Goal: Find contact information: Find contact information

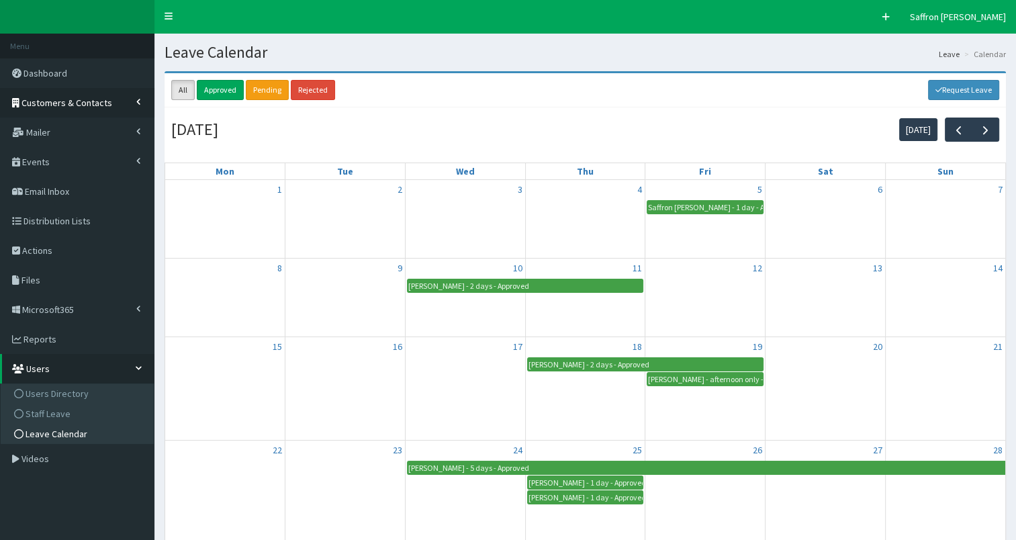
click at [87, 105] on span "Customers & Contacts" at bounding box center [66, 103] width 91 height 12
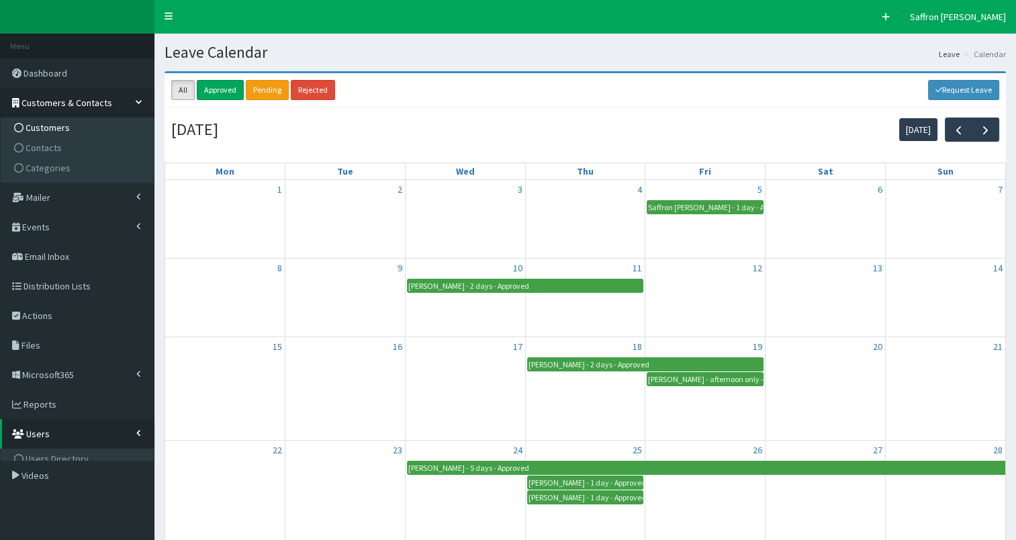
click at [67, 124] on link "Customers" at bounding box center [79, 128] width 150 height 20
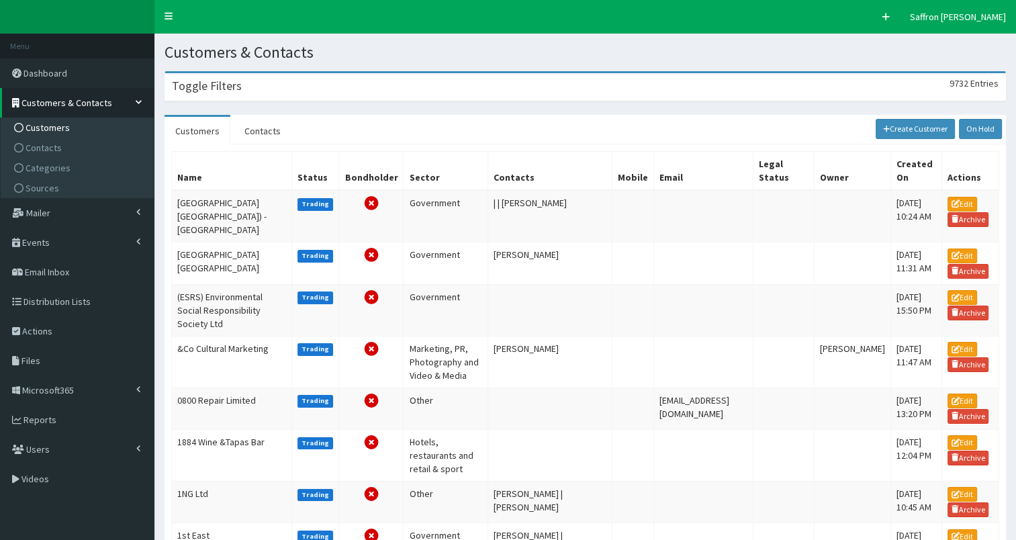
click at [239, 78] on div "Toggle Filters 9732 Entries" at bounding box center [585, 87] width 840 height 28
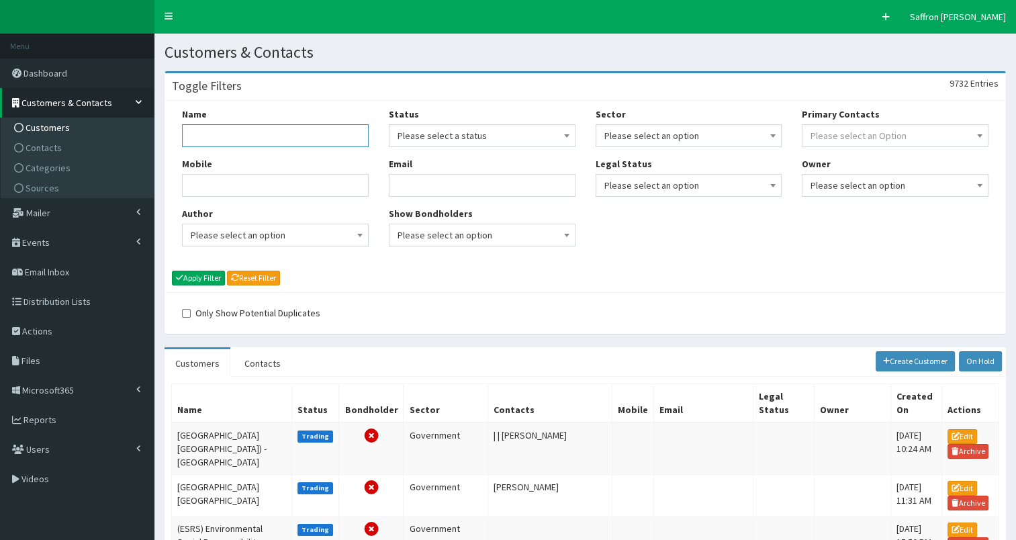
click at [233, 134] on input "Name" at bounding box center [275, 135] width 187 height 23
type input "[PERSON_NAME]"
click at [172, 271] on button "Apply Filter" at bounding box center [198, 278] width 53 height 15
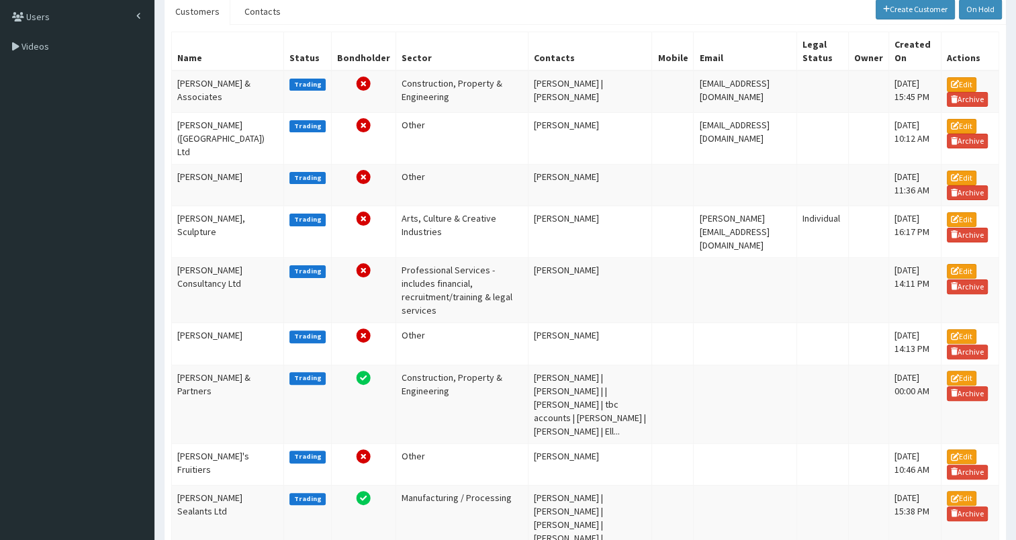
scroll to position [394, 0]
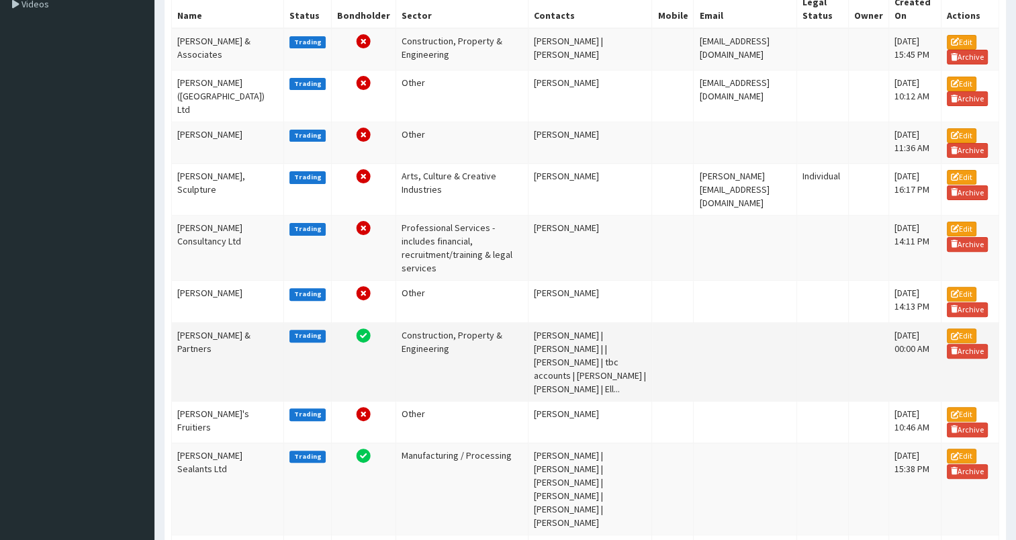
click at [200, 369] on td "[PERSON_NAME] & Partners" at bounding box center [228, 361] width 112 height 79
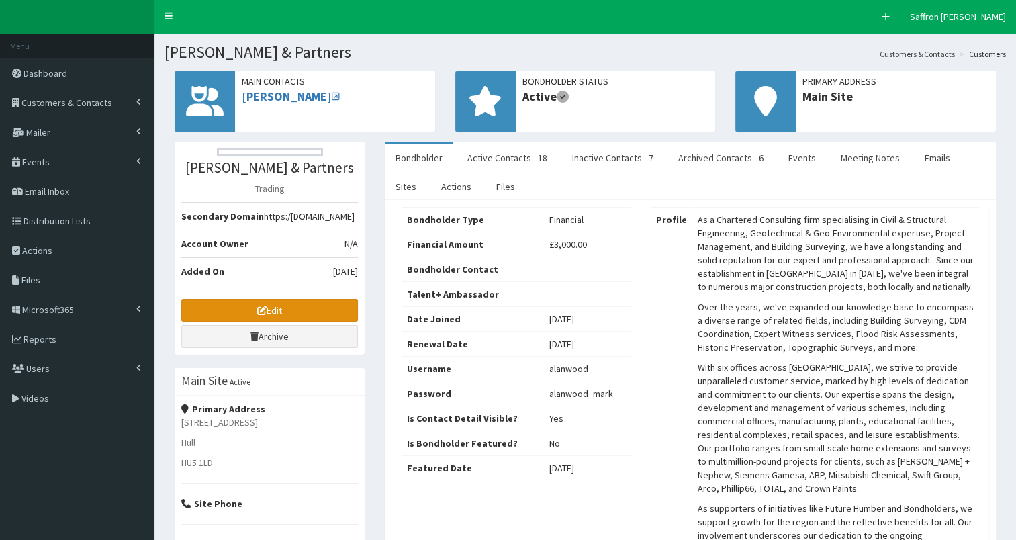
click at [336, 320] on link "Edit" at bounding box center [269, 310] width 177 height 23
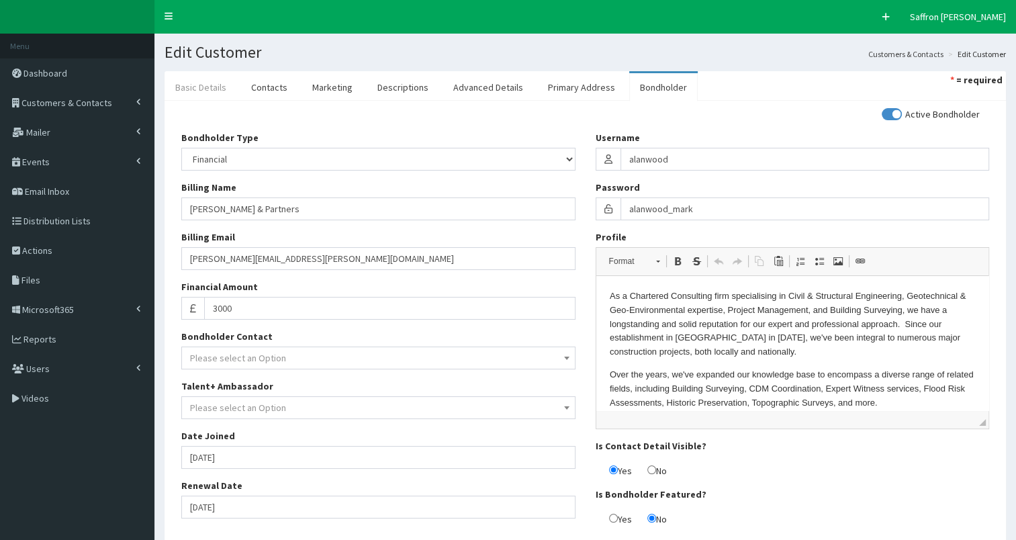
click at [218, 85] on link "Basic Details" at bounding box center [201, 87] width 73 height 28
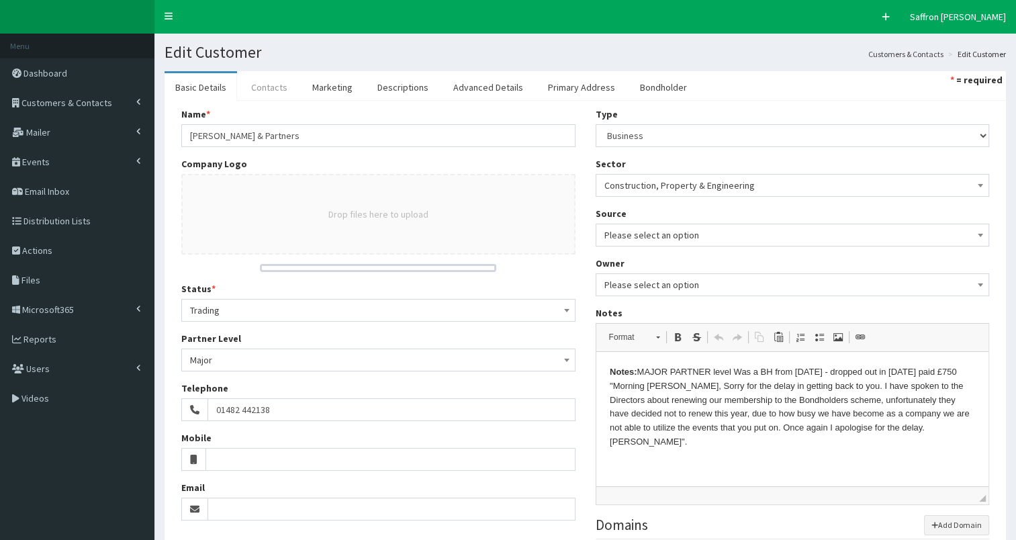
click at [278, 78] on link "Contacts" at bounding box center [270, 87] width 58 height 28
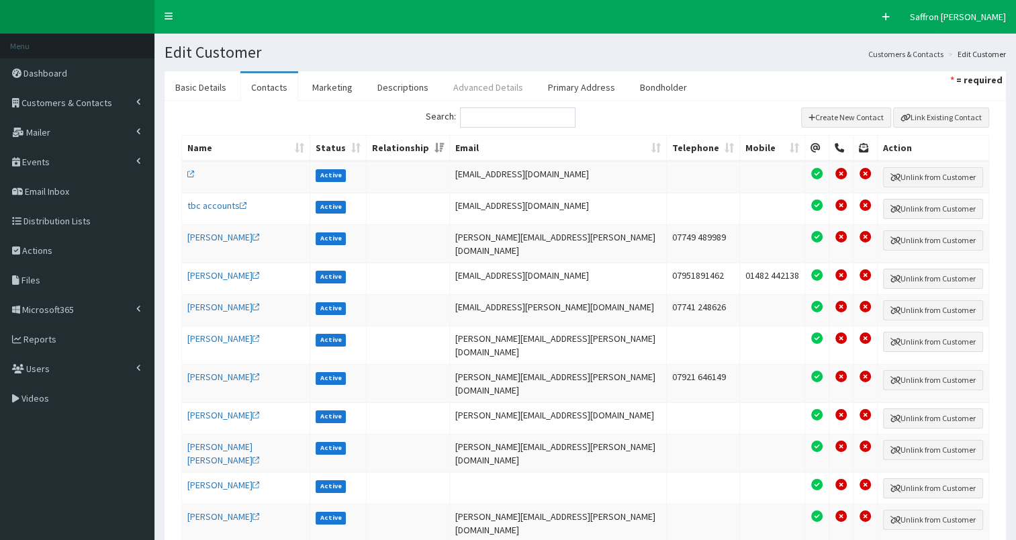
click at [479, 79] on link "Advanced Details" at bounding box center [488, 87] width 91 height 28
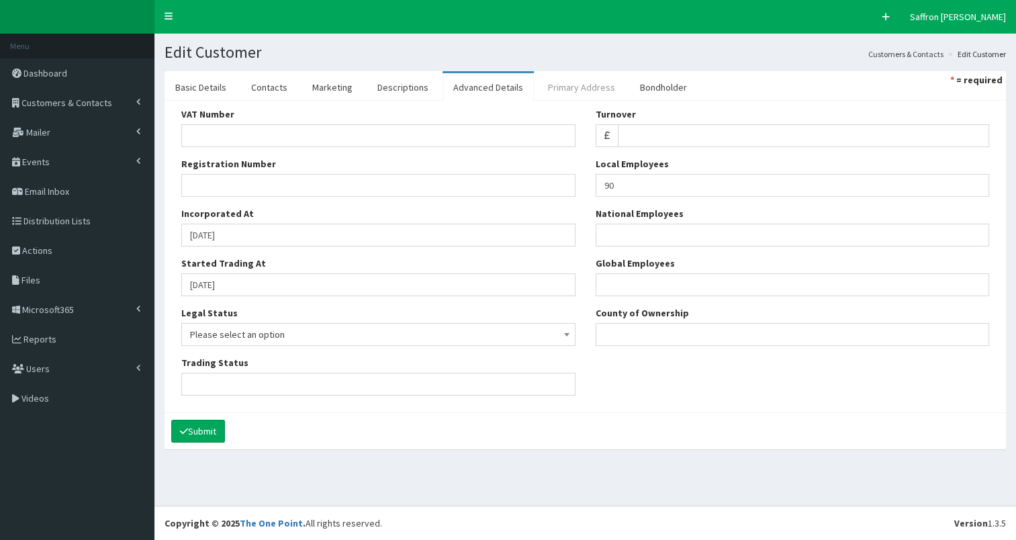
click at [569, 81] on link "Primary Address" at bounding box center [581, 87] width 89 height 28
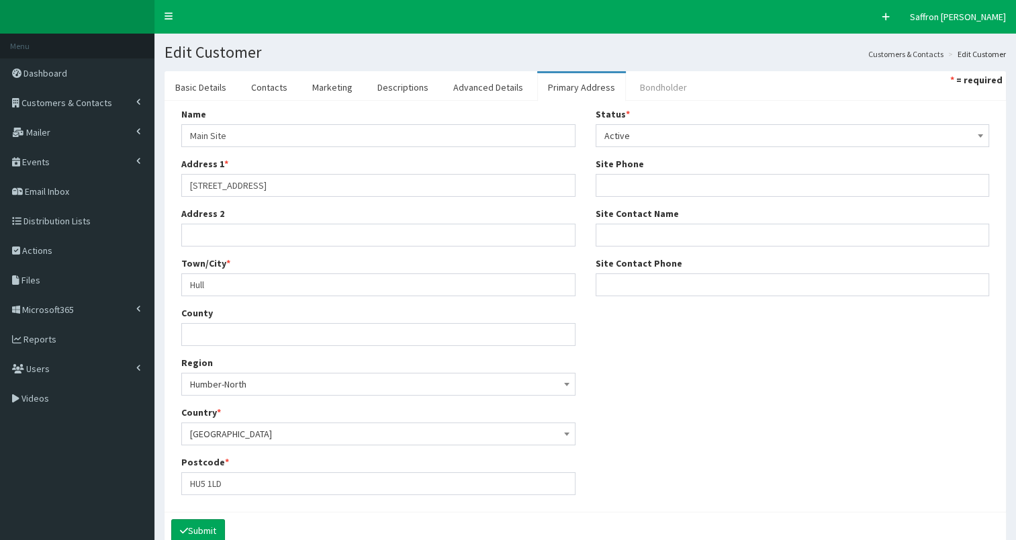
click at [632, 83] on link "Bondholder" at bounding box center [664, 87] width 69 height 28
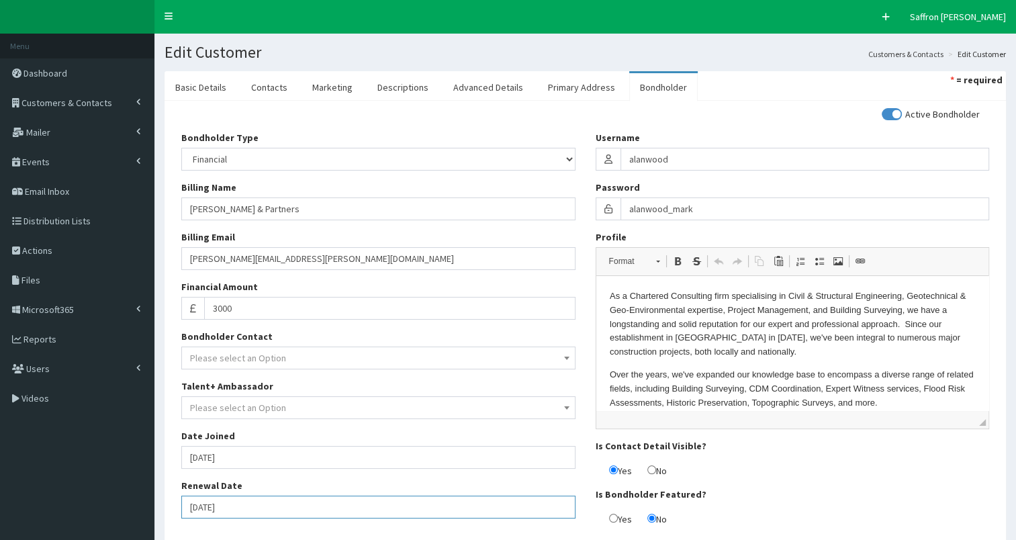
click at [317, 508] on input "01-10-2026" at bounding box center [378, 507] width 394 height 23
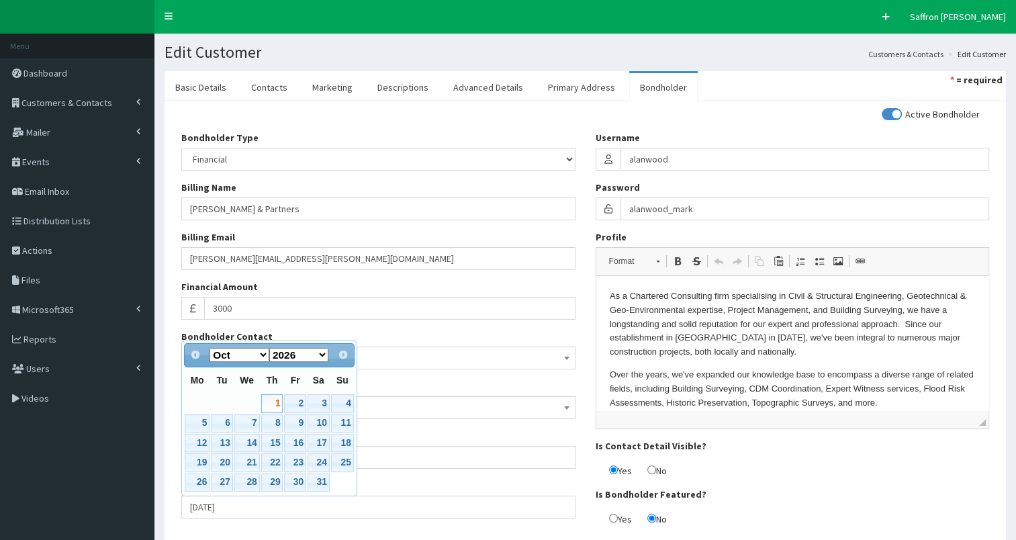
click at [359, 525] on div "Bondholder Type Please select an Option In-kind Financial Billing Name Alan Woo…" at bounding box center [378, 330] width 415 height 398
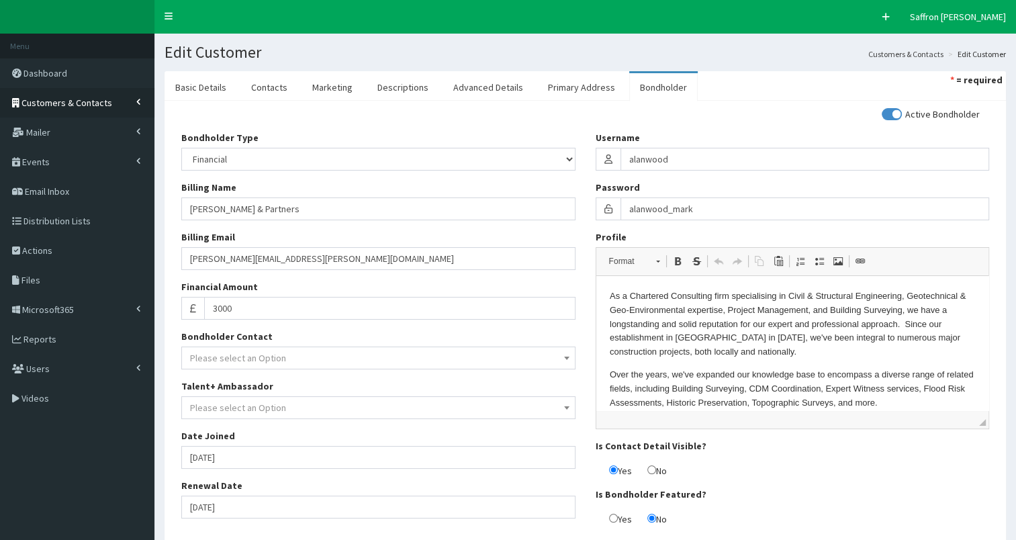
click at [90, 95] on link "Customers & Contacts" at bounding box center [77, 103] width 155 height 30
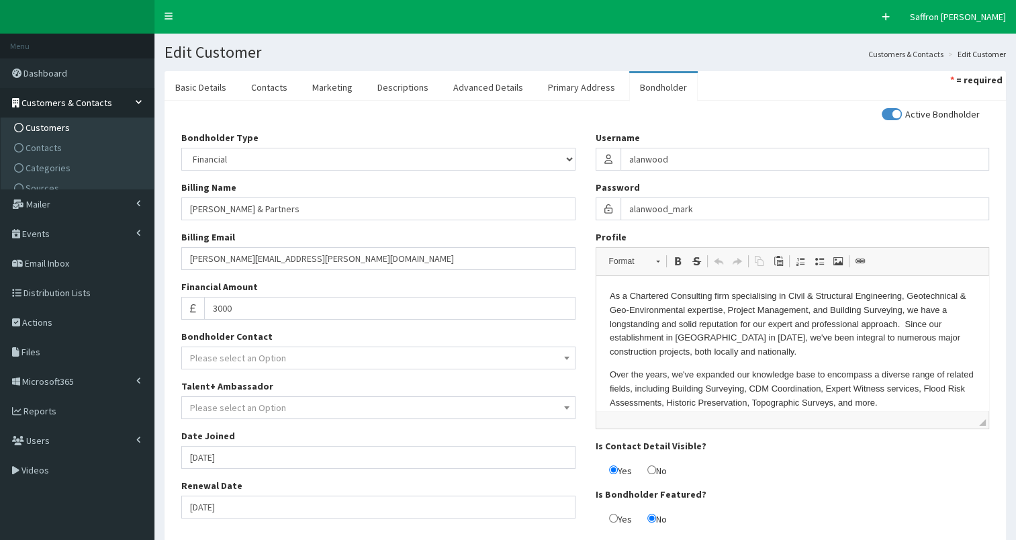
click at [57, 126] on span "Customers" at bounding box center [48, 128] width 44 height 12
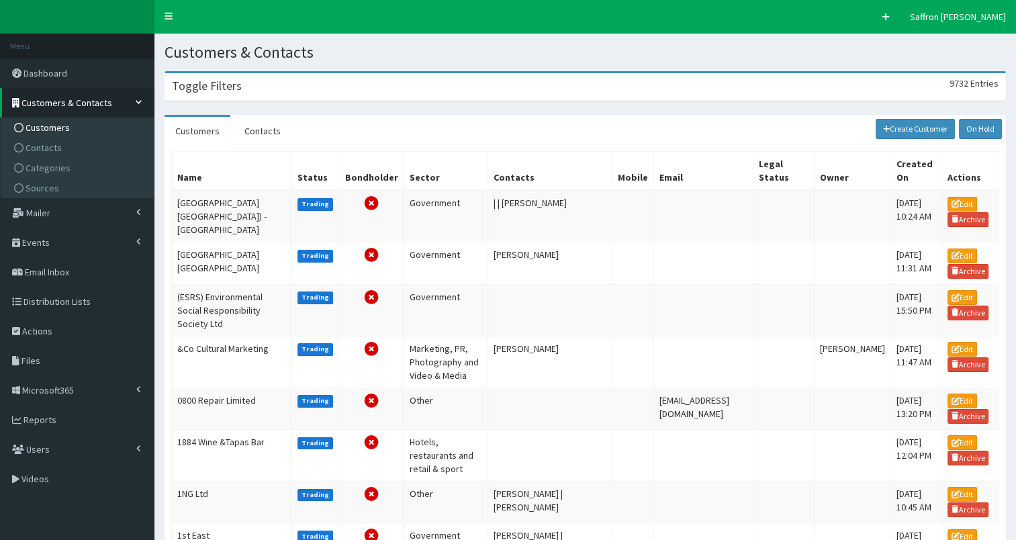
click at [276, 87] on div "Toggle Filters 9732 Entries" at bounding box center [585, 87] width 840 height 28
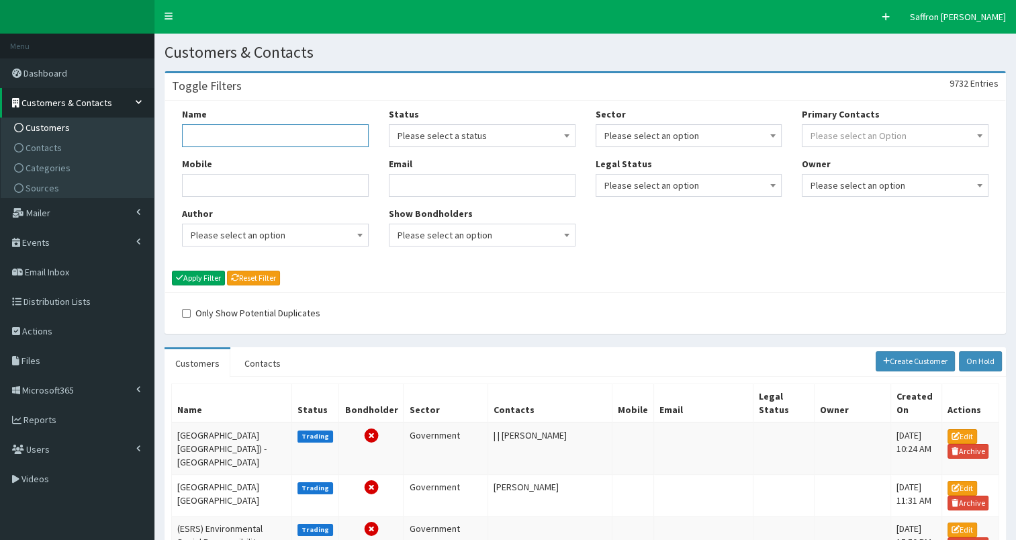
click at [271, 133] on input "Name" at bounding box center [275, 135] width 187 height 23
type input "rsm"
click at [196, 290] on div "Name rsm Mobile Author Please select an option Developer Paige McGowan Diana Ta…" at bounding box center [585, 196] width 840 height 191
click at [193, 279] on button "Apply Filter" at bounding box center [198, 278] width 53 height 15
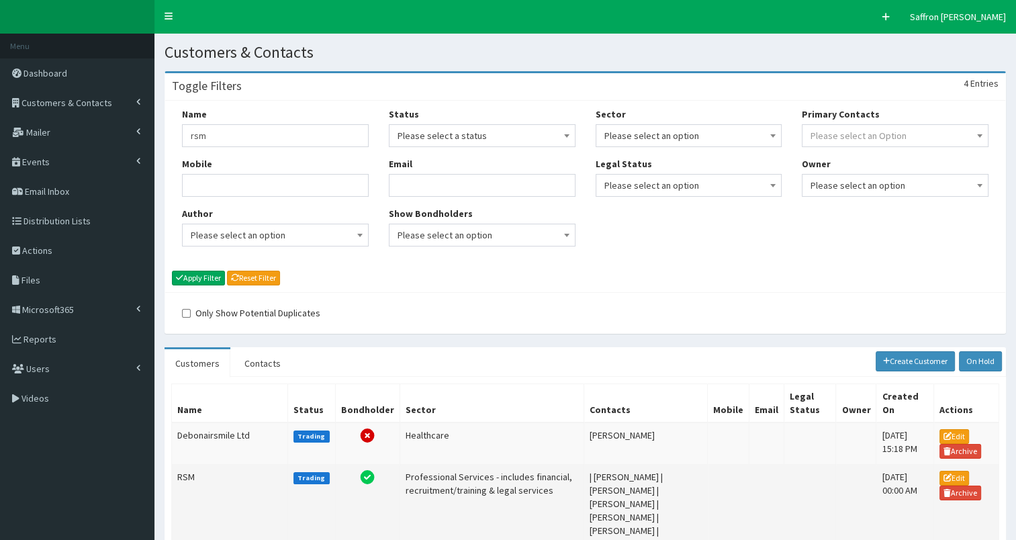
click at [215, 473] on td "RSM" at bounding box center [230, 517] width 116 height 105
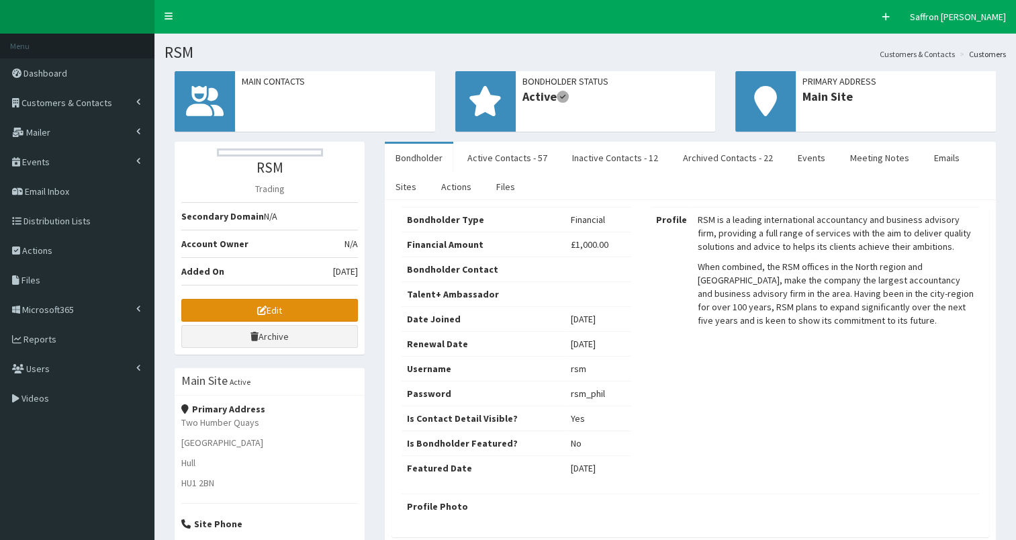
click at [304, 309] on link "Edit" at bounding box center [269, 310] width 177 height 23
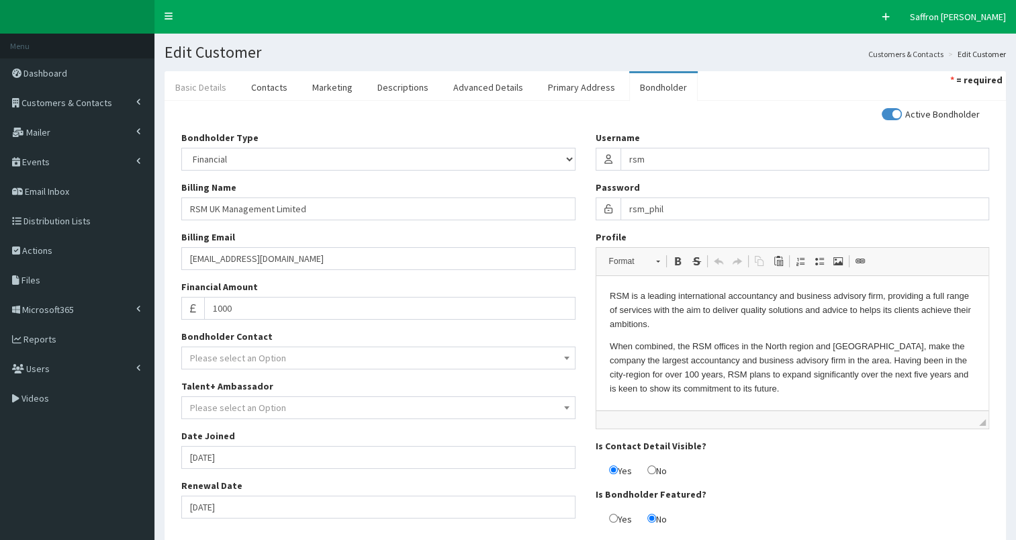
click at [216, 75] on link "Basic Details" at bounding box center [201, 87] width 73 height 28
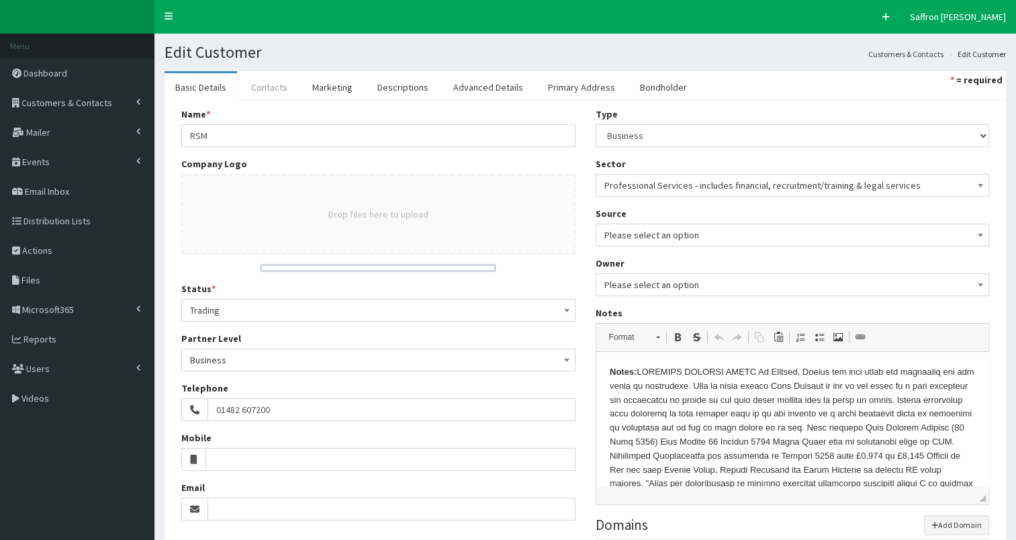
click at [276, 83] on link "Contacts" at bounding box center [270, 87] width 58 height 28
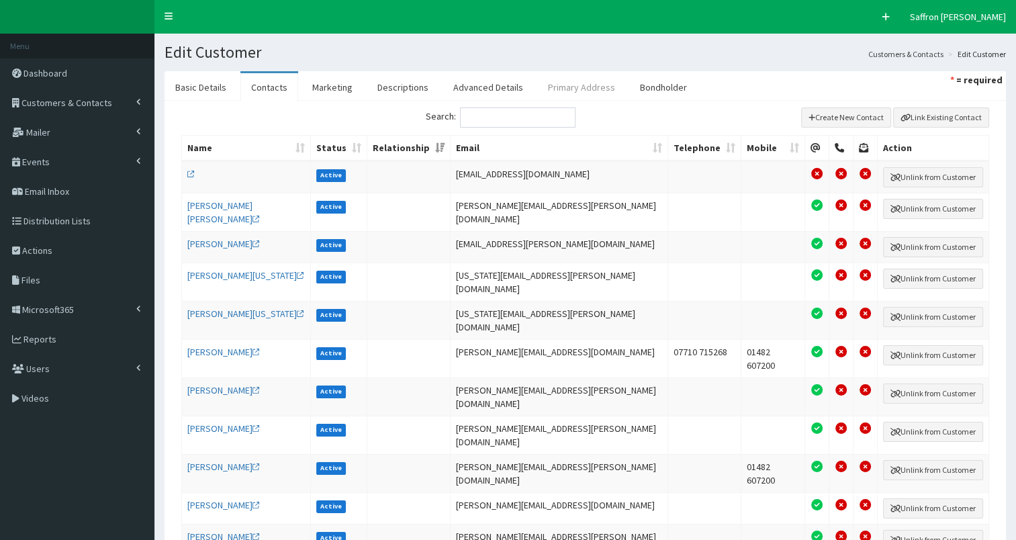
click at [576, 83] on link "Primary Address" at bounding box center [581, 87] width 89 height 28
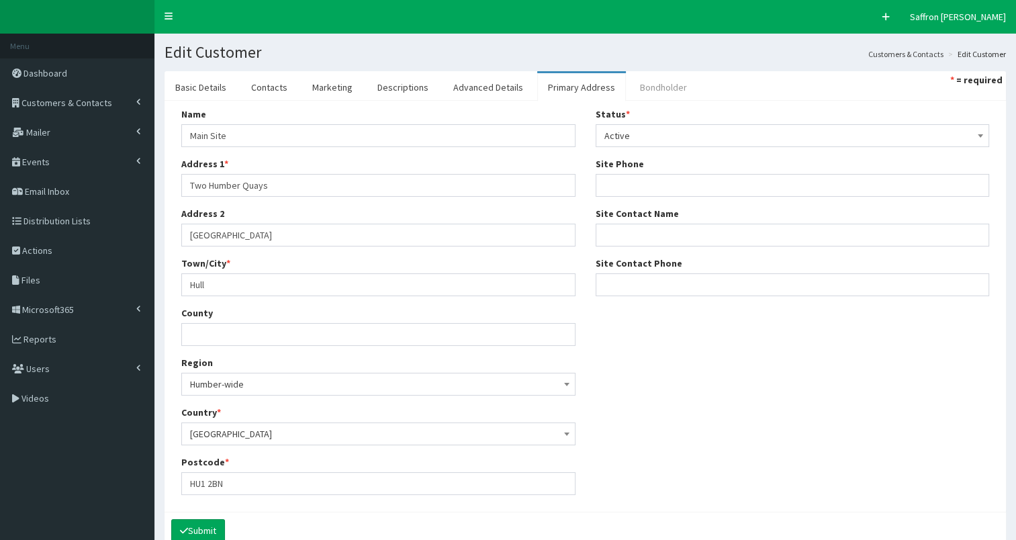
click at [645, 89] on link "Bondholder" at bounding box center [664, 87] width 69 height 28
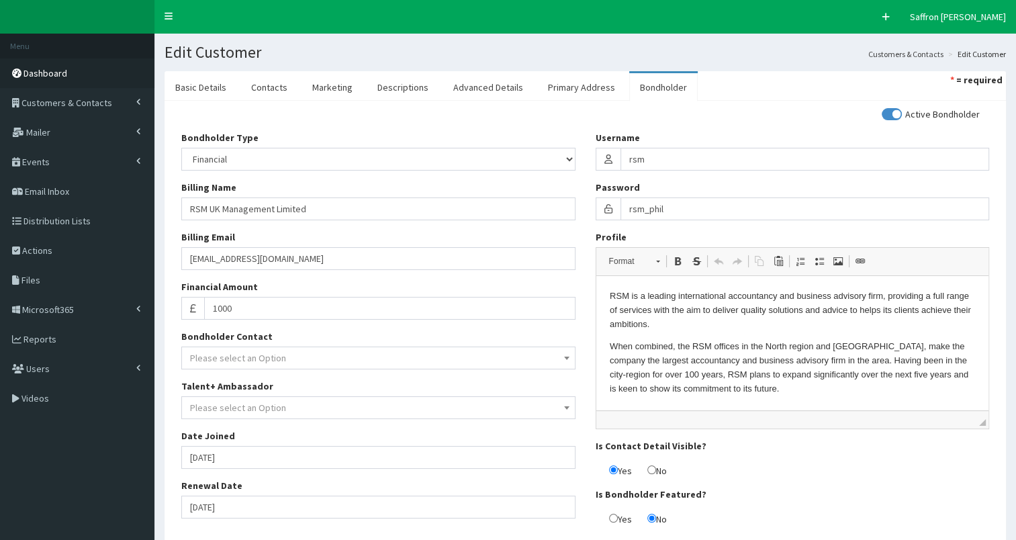
click at [38, 75] on span "Dashboard" at bounding box center [46, 73] width 44 height 12
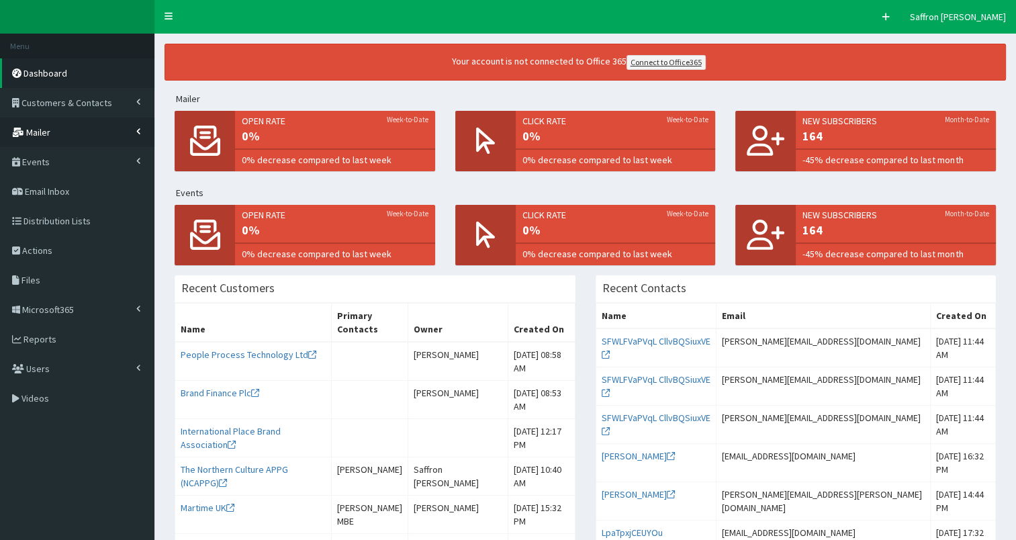
click at [85, 137] on link "Mailer" at bounding box center [77, 133] width 155 height 30
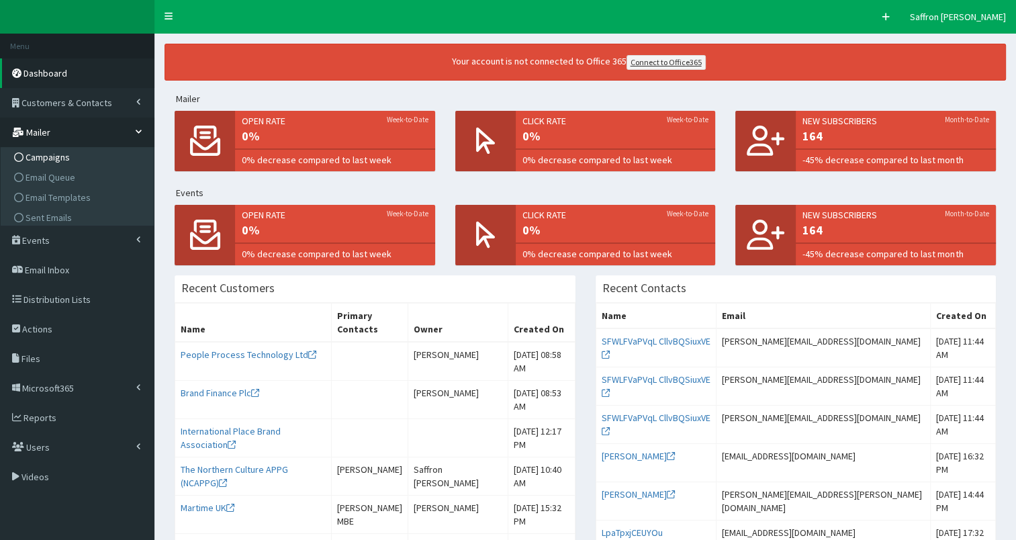
click at [51, 158] on span "Campaigns" at bounding box center [48, 157] width 44 height 12
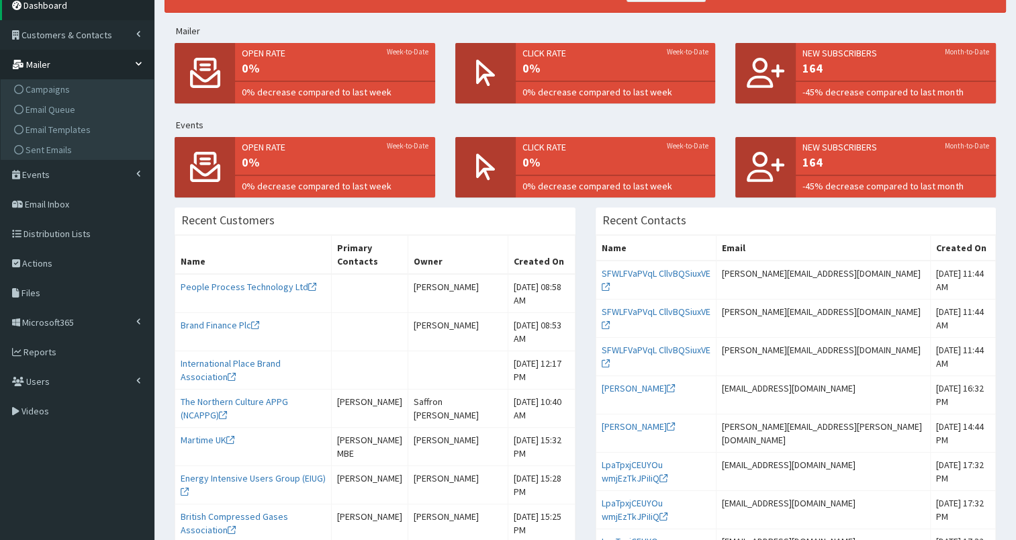
scroll to position [75, 0]
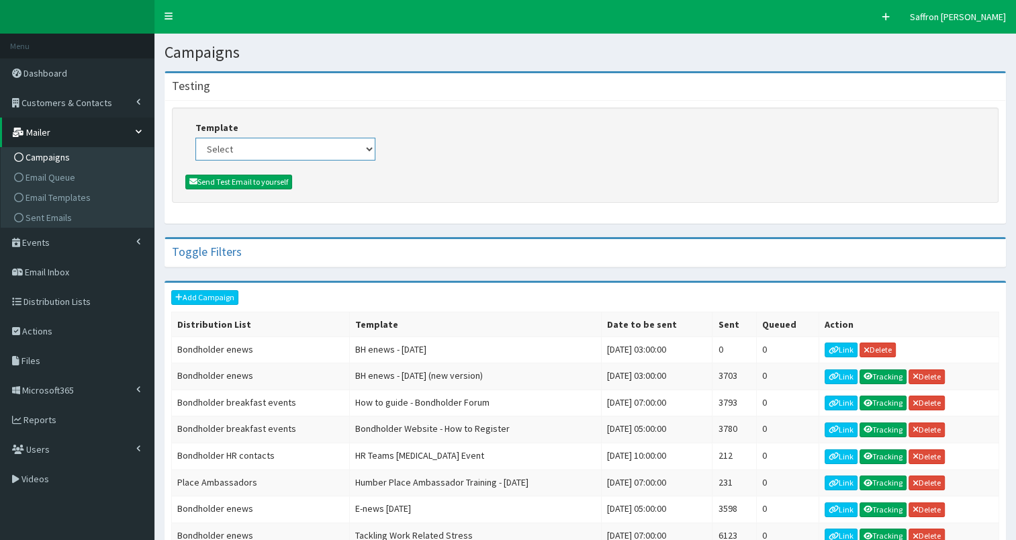
click at [362, 148] on select "Select (Bondholders) Next Generation Event #2: Behind the Scenes @ Paragon Arca…" at bounding box center [286, 149] width 180 height 23
select select "438"
click at [196, 138] on select "Select (Bondholders) Next Generation Event #2: Behind the Scenes @ Paragon Arca…" at bounding box center [286, 149] width 180 height 23
click at [265, 176] on button "Send Test Email to yourself" at bounding box center [238, 182] width 107 height 15
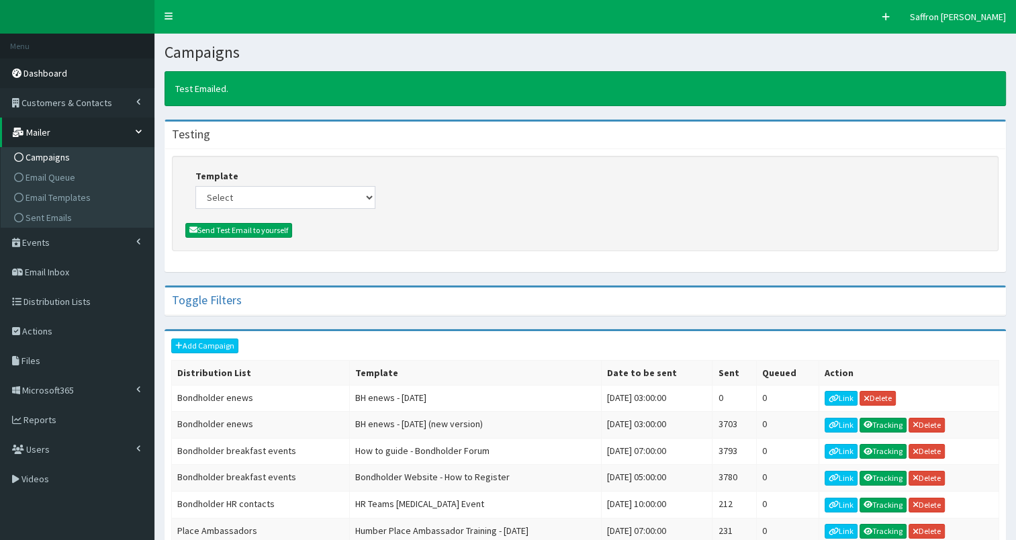
click at [74, 73] on link "Dashboard" at bounding box center [77, 73] width 155 height 30
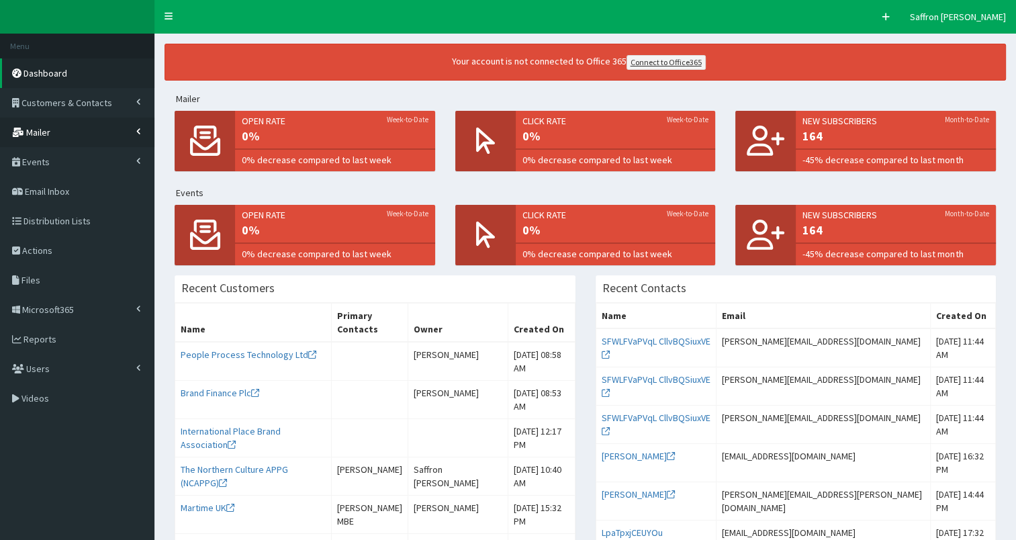
click at [32, 121] on link "Mailer" at bounding box center [77, 133] width 155 height 30
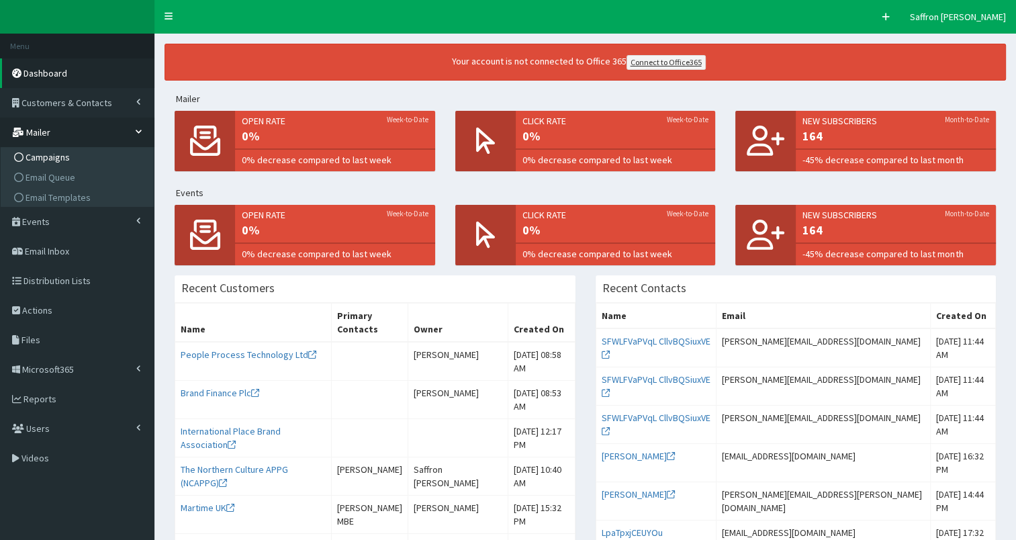
click at [54, 151] on span "Campaigns" at bounding box center [48, 157] width 44 height 12
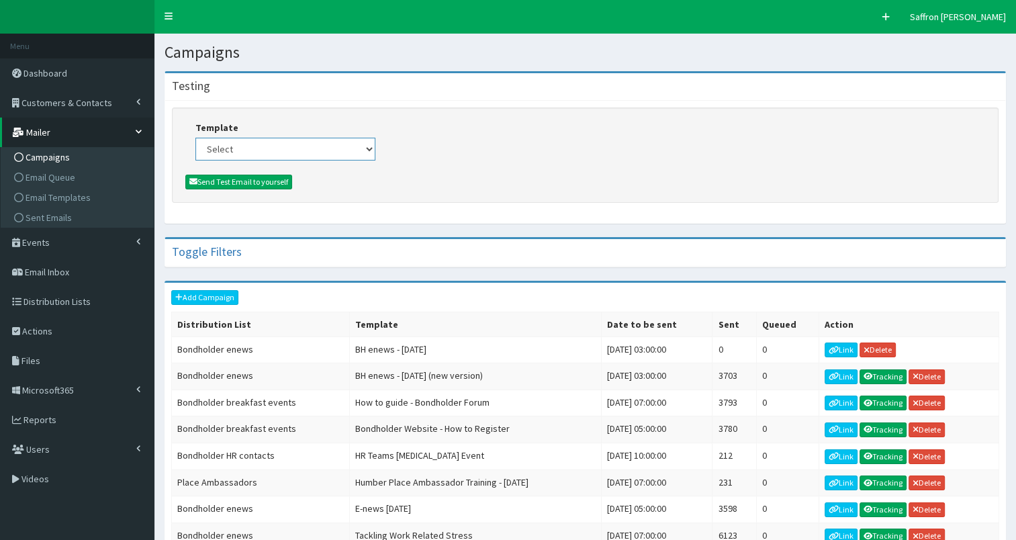
click at [309, 153] on select "Select (Bondholders) Next Generation Event #2: Behind the Scenes @ Paragon Arca…" at bounding box center [286, 149] width 180 height 23
select select "438"
click at [196, 138] on select "Select (Bondholders) Next Generation Event #2: Behind the Scenes @ Paragon Arca…" at bounding box center [286, 149] width 180 height 23
click at [276, 177] on button "Send Test Email to yourself" at bounding box center [238, 182] width 107 height 15
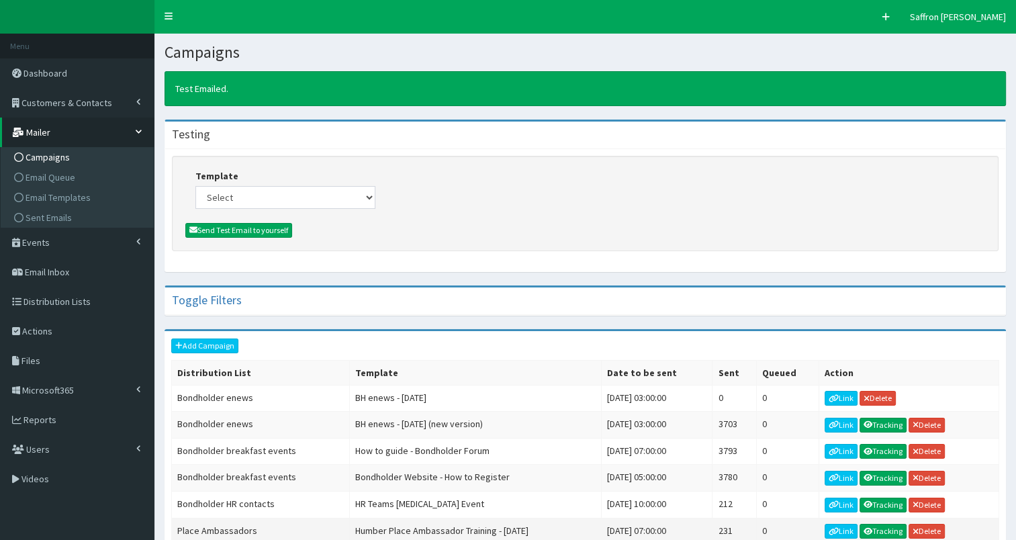
click at [576, 537] on td "Humber Place Ambassador Training - [DATE]" at bounding box center [475, 531] width 252 height 27
click at [372, 199] on select "Select (Bondholders) Next Generation Event #2: Behind the Scenes @ Paragon Arca…" at bounding box center [286, 197] width 180 height 23
select select "438"
click at [196, 186] on select "Select (Bondholders) Next Generation Event #2: Behind the Scenes @ Paragon Arca…" at bounding box center [286, 197] width 180 height 23
click at [264, 230] on button "Send Test Email to yourself" at bounding box center [238, 230] width 107 height 15
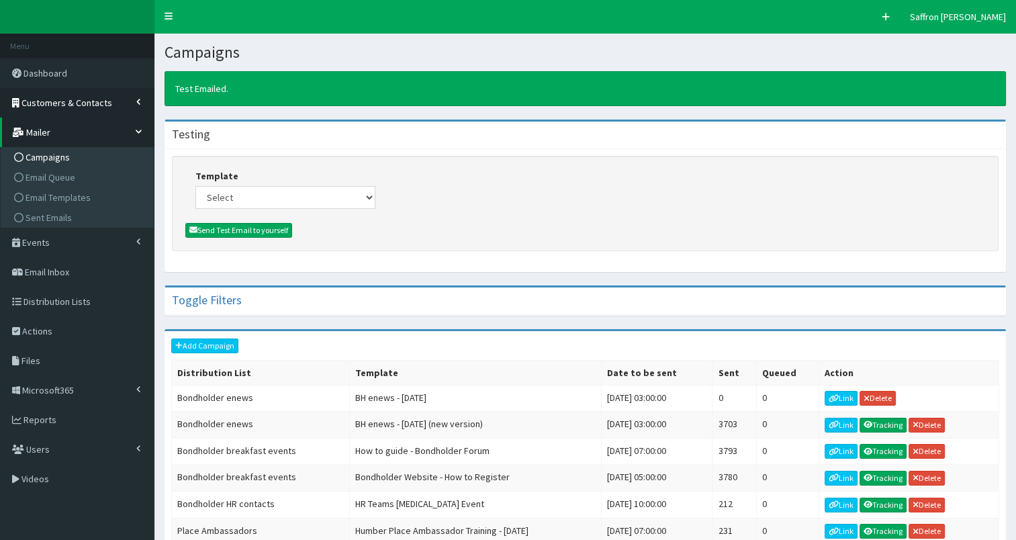
click at [51, 114] on link "Customers & Contacts" at bounding box center [77, 103] width 155 height 30
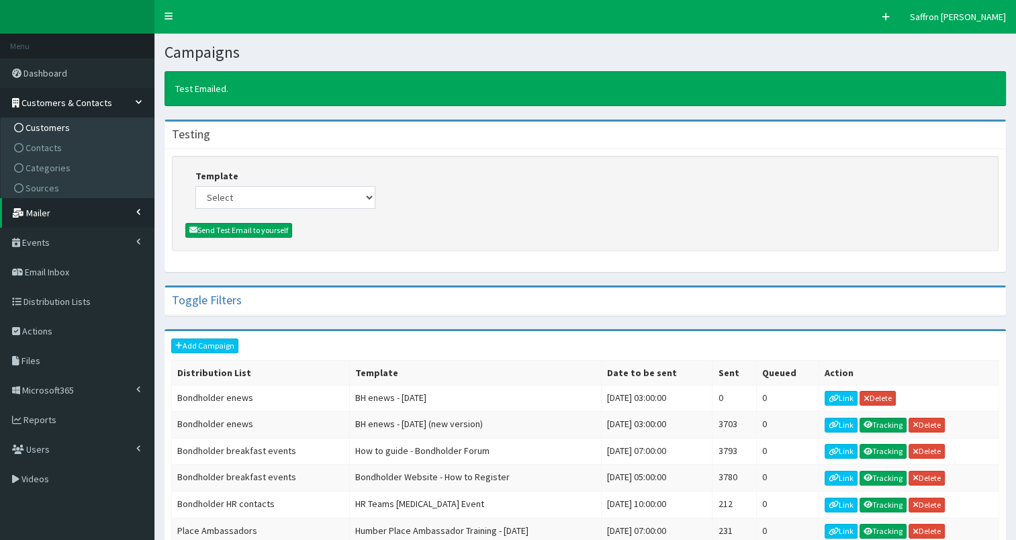
click at [56, 129] on span "Customers" at bounding box center [48, 128] width 44 height 12
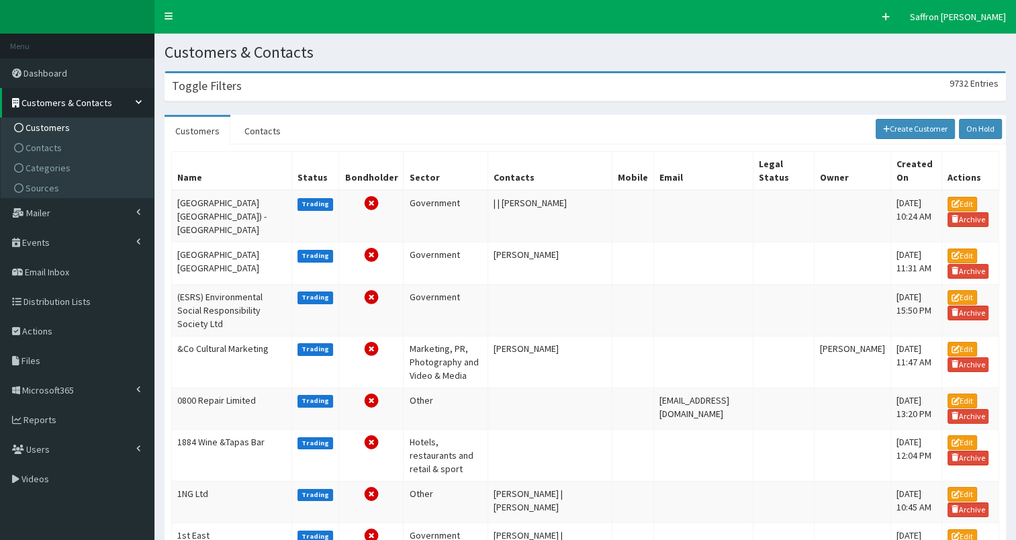
click at [335, 69] on section "Toggle Filters 9732 Entries Name Mobile Author Please select an option Develope…" at bounding box center [586, 539] width 862 height 957
click at [322, 93] on div "Toggle Filters 9732 Entries" at bounding box center [585, 87] width 840 height 28
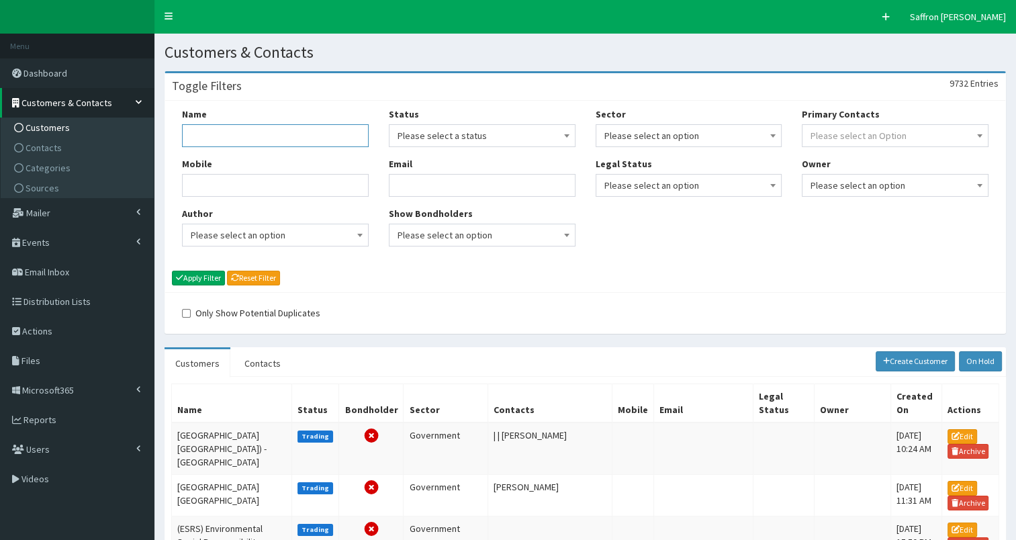
click at [267, 129] on input "Name" at bounding box center [275, 135] width 187 height 23
type input "pph"
click at [211, 277] on button "Apply Filter" at bounding box center [198, 278] width 53 height 15
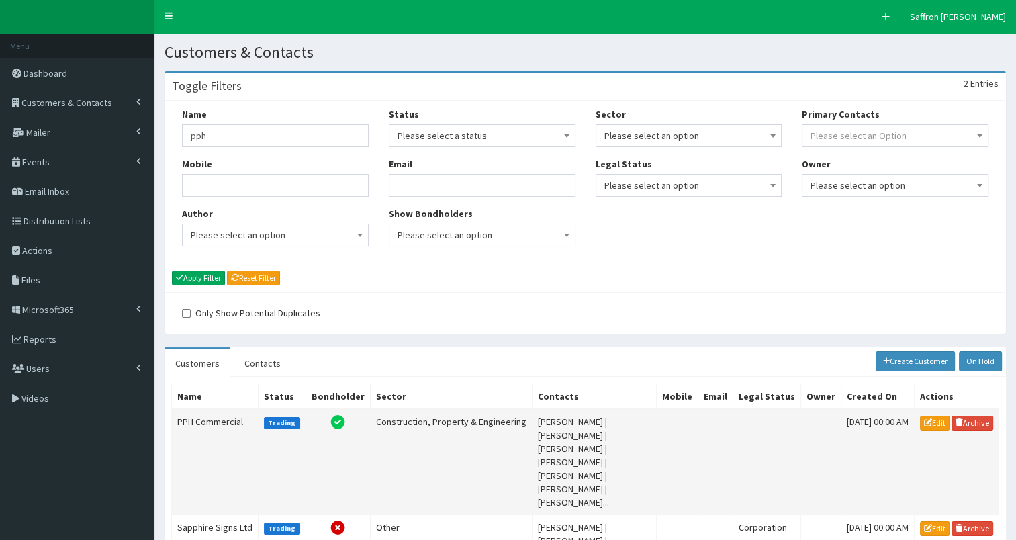
click at [219, 425] on td "PPH Commercial" at bounding box center [215, 462] width 87 height 106
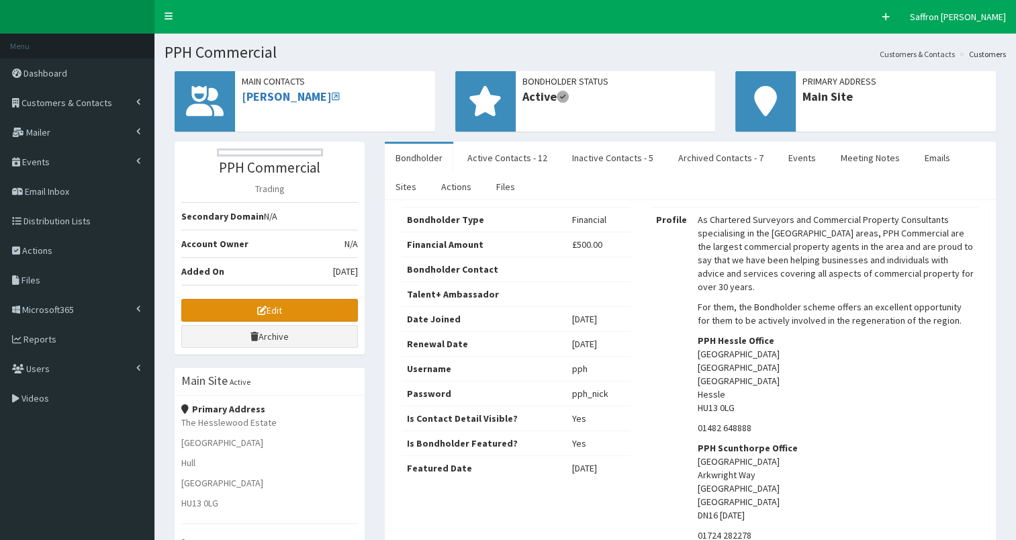
click at [277, 311] on link "Edit" at bounding box center [269, 310] width 177 height 23
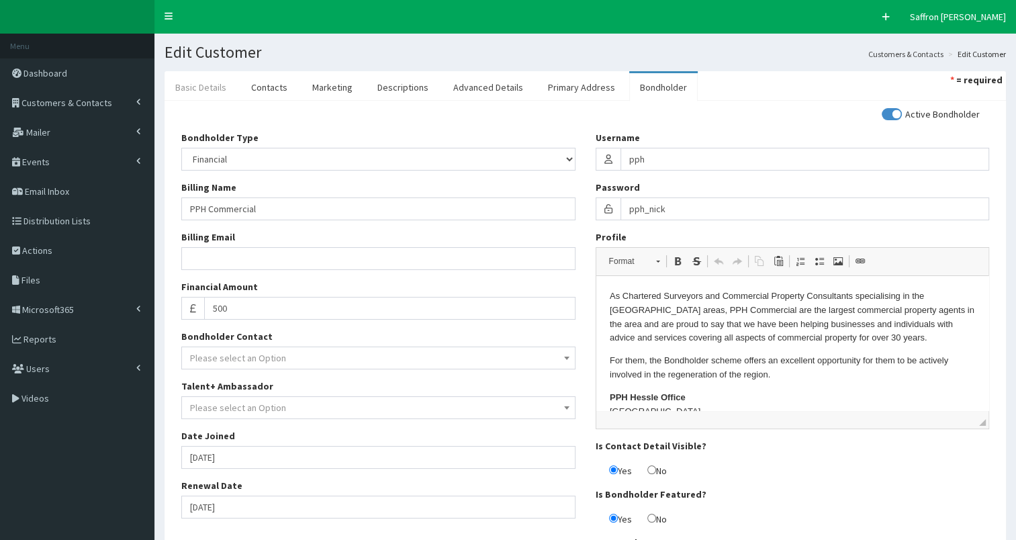
click at [218, 77] on link "Basic Details" at bounding box center [201, 87] width 73 height 28
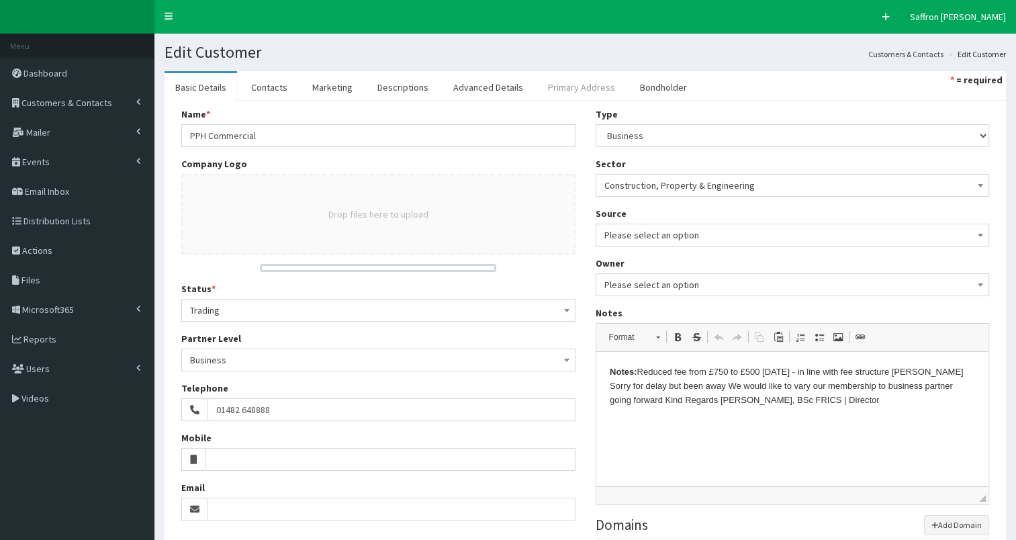
click at [577, 95] on link "Primary Address" at bounding box center [581, 87] width 89 height 28
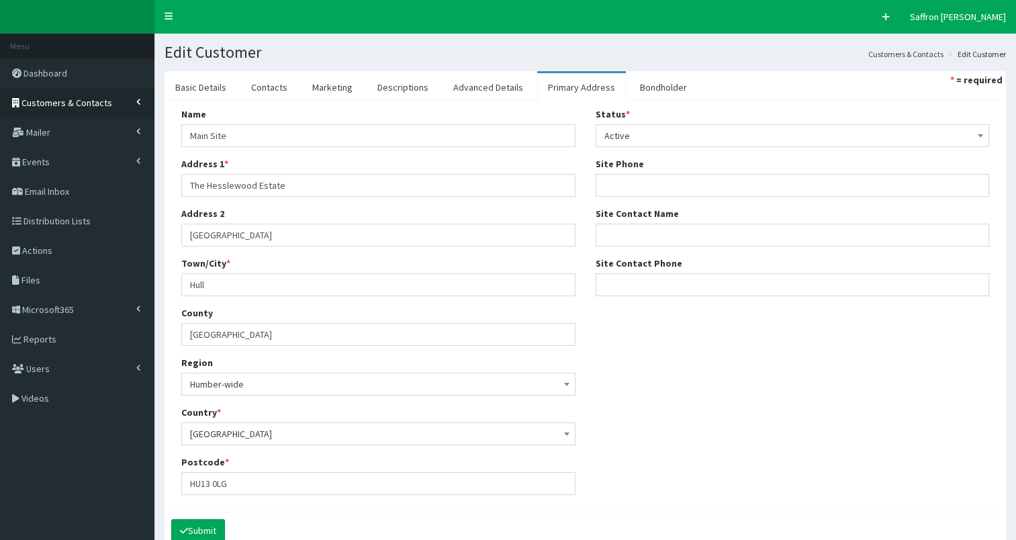
click at [102, 102] on span "Customers & Contacts" at bounding box center [66, 103] width 91 height 12
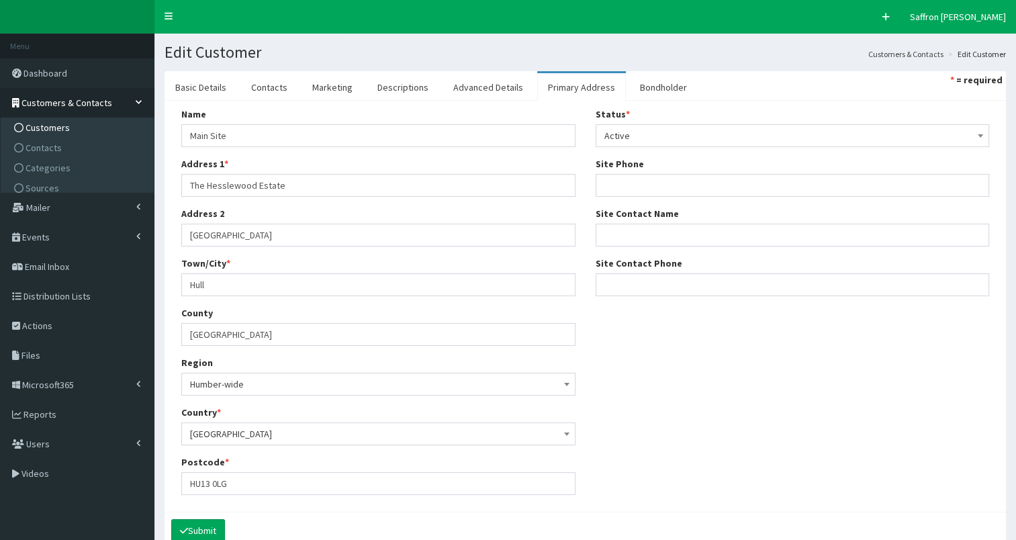
click at [48, 129] on span "Customers" at bounding box center [48, 128] width 44 height 12
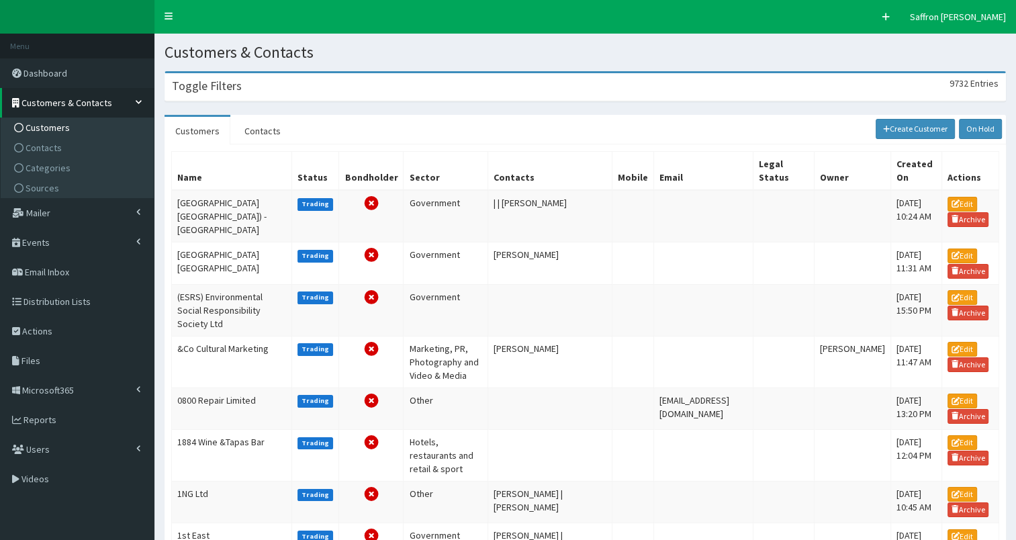
click at [263, 103] on section "Toggle Filters 9732 Entries Name Mobile Author Please select an option Develope…" at bounding box center [586, 539] width 862 height 957
click at [266, 91] on div "Toggle Filters 9732 Entries" at bounding box center [585, 87] width 840 height 28
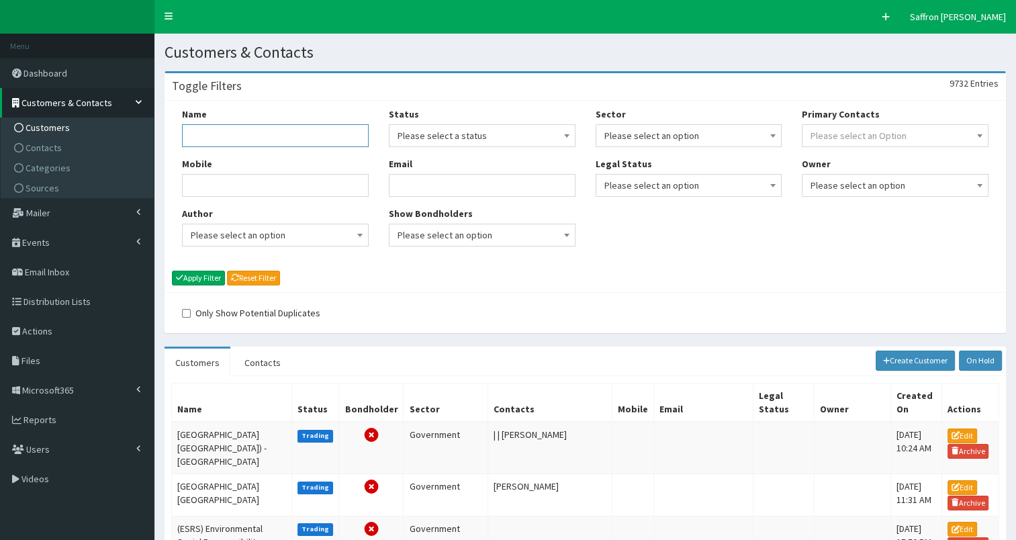
click at [253, 129] on input "Name" at bounding box center [275, 135] width 187 height 23
type input "i"
type input "[PERSON_NAME]"
click at [172, 271] on button "Apply Filter" at bounding box center [198, 278] width 53 height 15
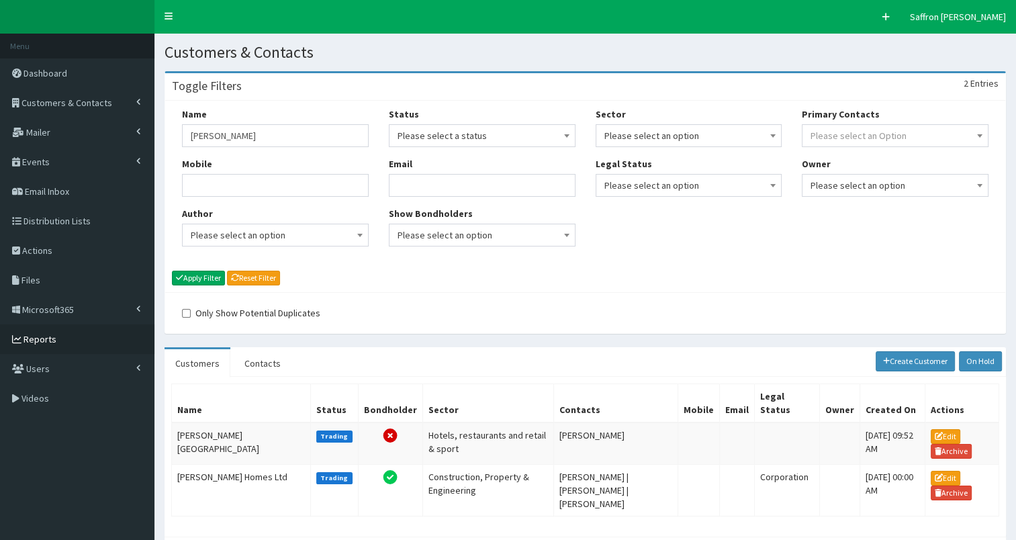
click at [78, 333] on link "Reports" at bounding box center [77, 339] width 155 height 30
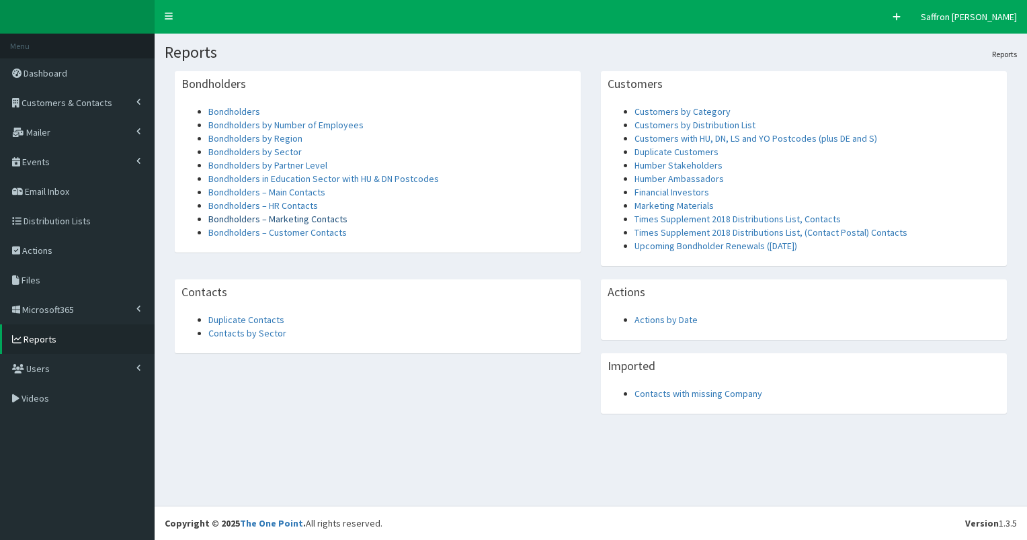
click at [308, 218] on link "Bondholders – Marketing Contacts" at bounding box center [277, 219] width 139 height 12
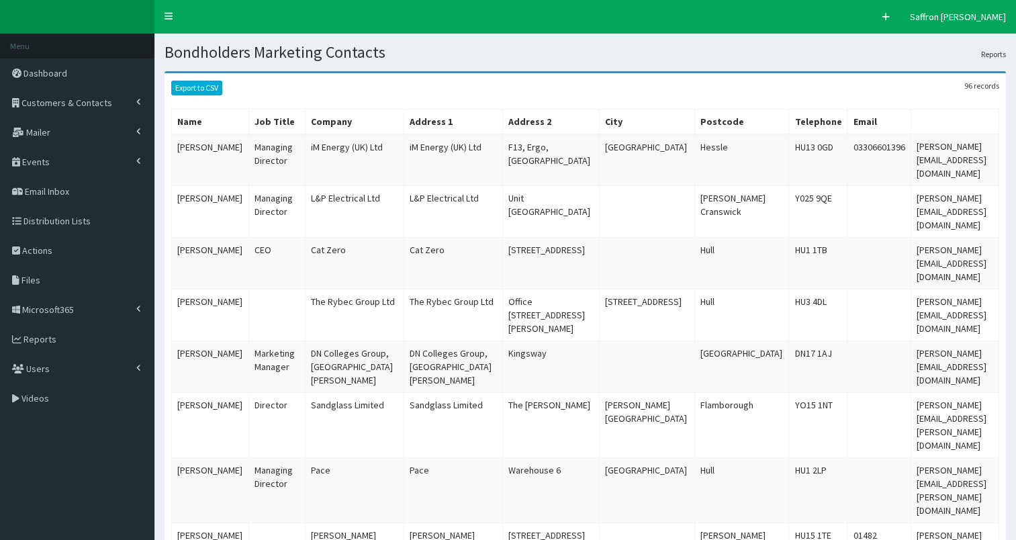
click at [215, 86] on link "Export to CSV" at bounding box center [196, 88] width 51 height 15
click at [71, 343] on link "Reports" at bounding box center [77, 339] width 155 height 30
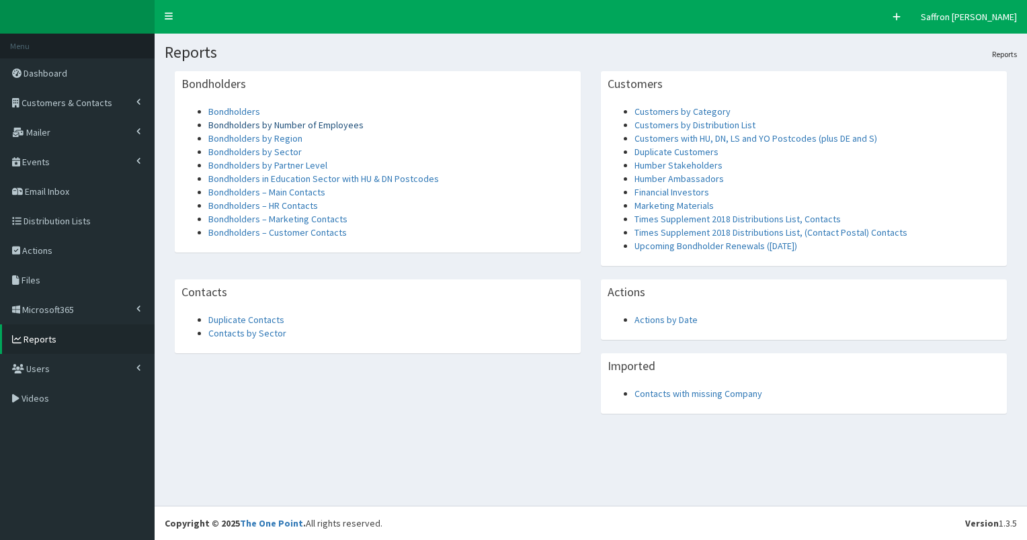
click at [288, 126] on link "Bondholders by Number of Employees" at bounding box center [285, 125] width 155 height 12
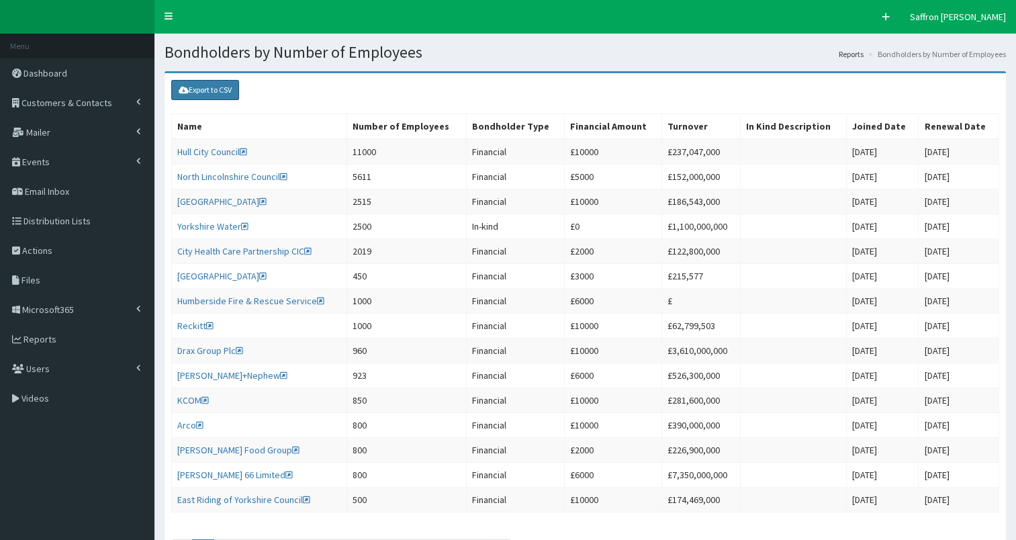
click at [234, 92] on link "Export to CSV" at bounding box center [205, 90] width 68 height 20
click at [89, 102] on span "Customers & Contacts" at bounding box center [66, 103] width 91 height 12
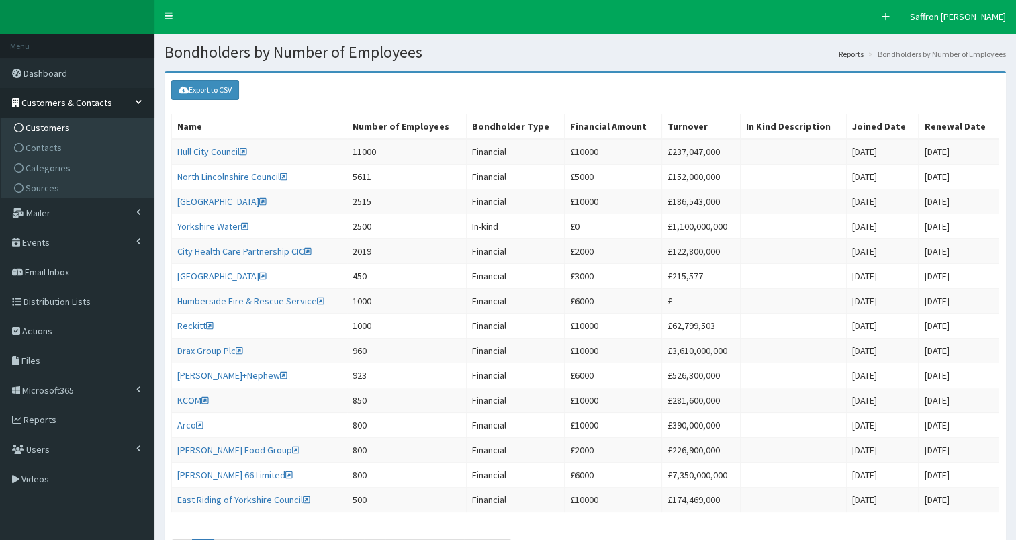
click at [59, 126] on span "Customers" at bounding box center [48, 128] width 44 height 12
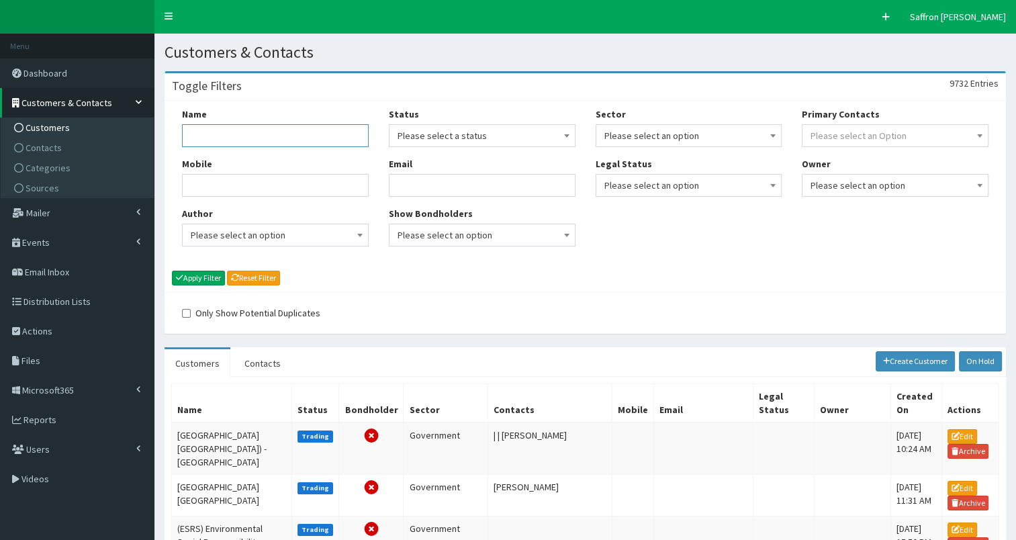
click at [304, 137] on input "Name" at bounding box center [275, 135] width 187 height 23
type input "[GEOGRAPHIC_DATA]"
click at [172, 271] on button "Apply Filter" at bounding box center [198, 278] width 53 height 15
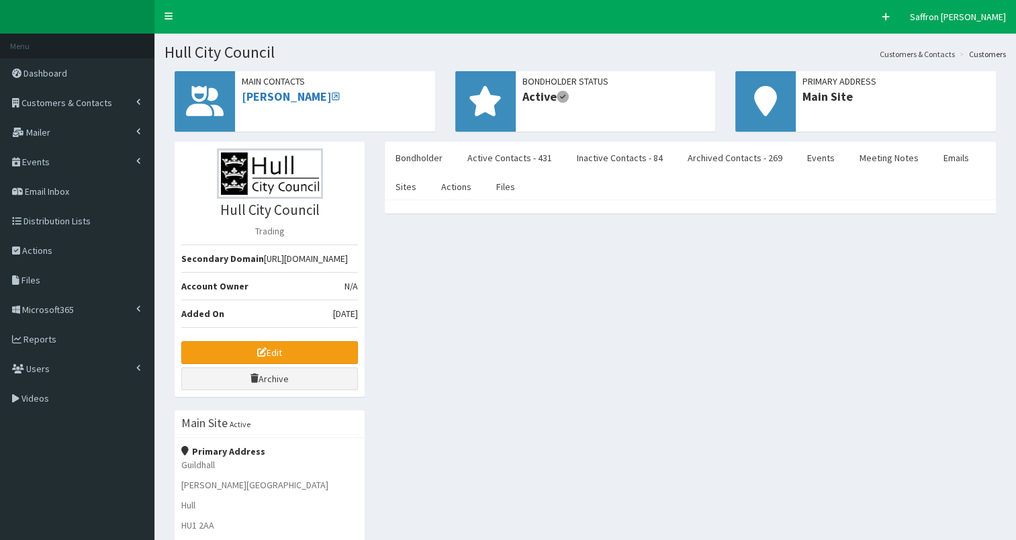
drag, startPoint x: 298, startPoint y: 94, endPoint x: 317, endPoint y: 79, distance: 24.5
click at [317, 79] on span "Main Contacts" at bounding box center [335, 81] width 187 height 13
click at [505, 145] on link "Active Contacts - 431" at bounding box center [510, 158] width 106 height 28
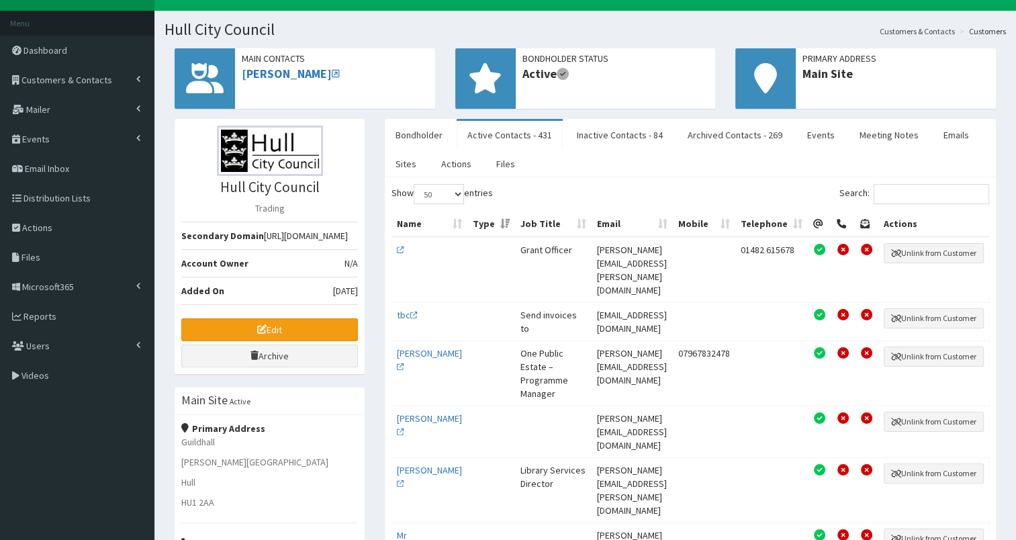
scroll to position [2210, 0]
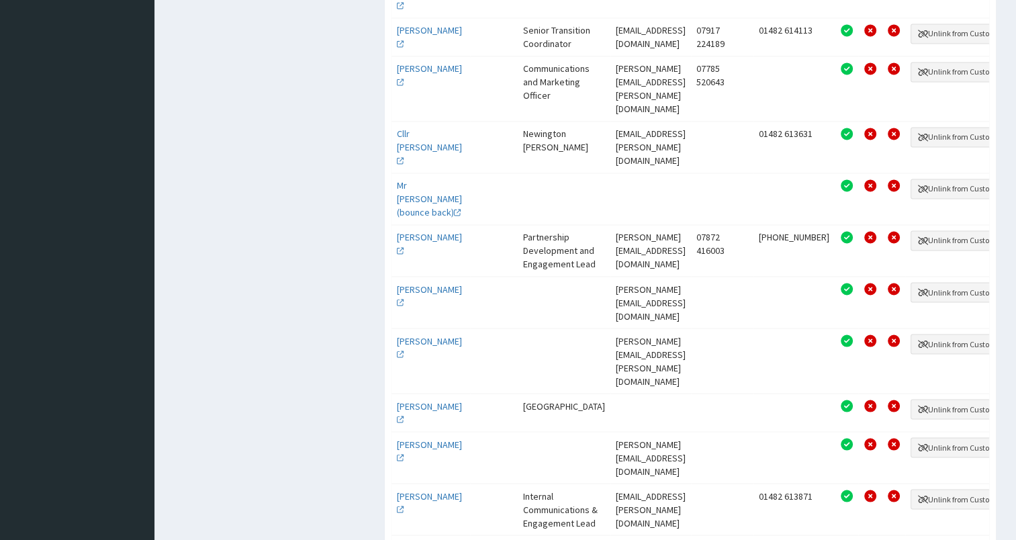
scroll to position [2306, 0]
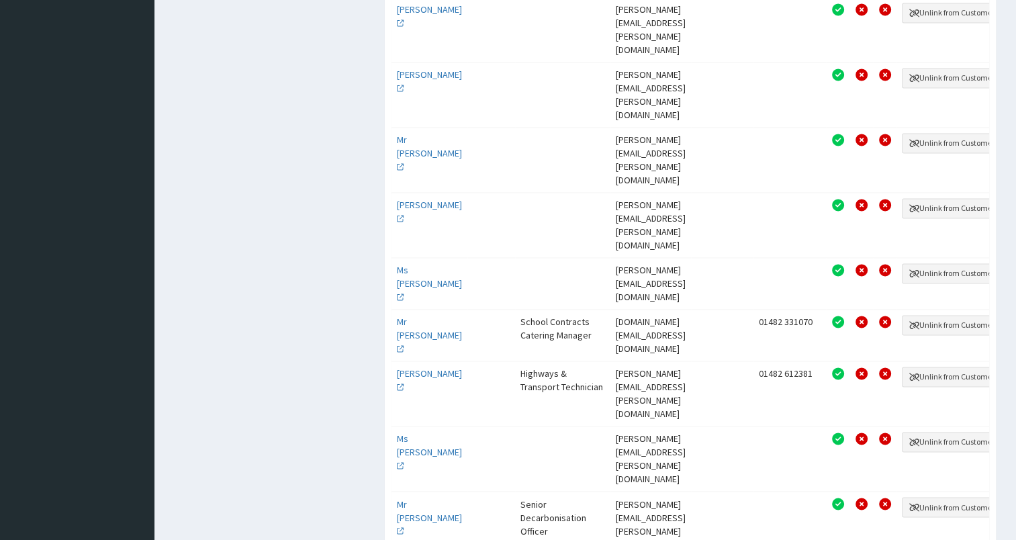
scroll to position [2068, 0]
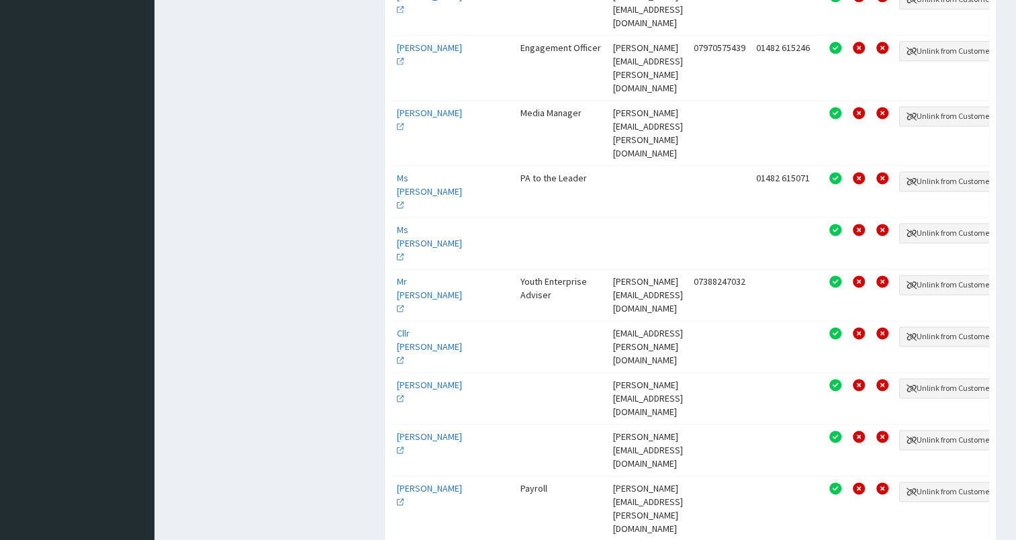
scroll to position [2163, 0]
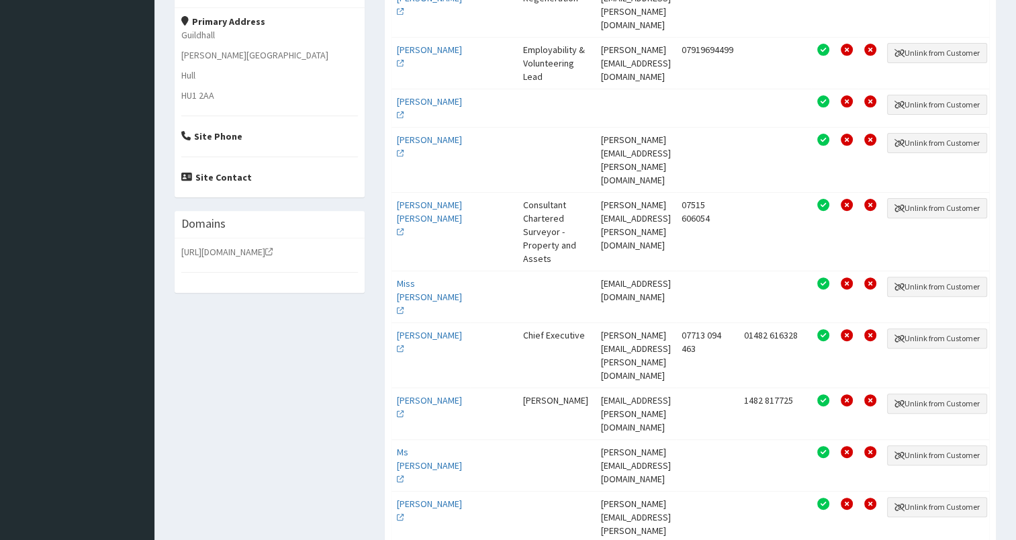
scroll to position [411, 0]
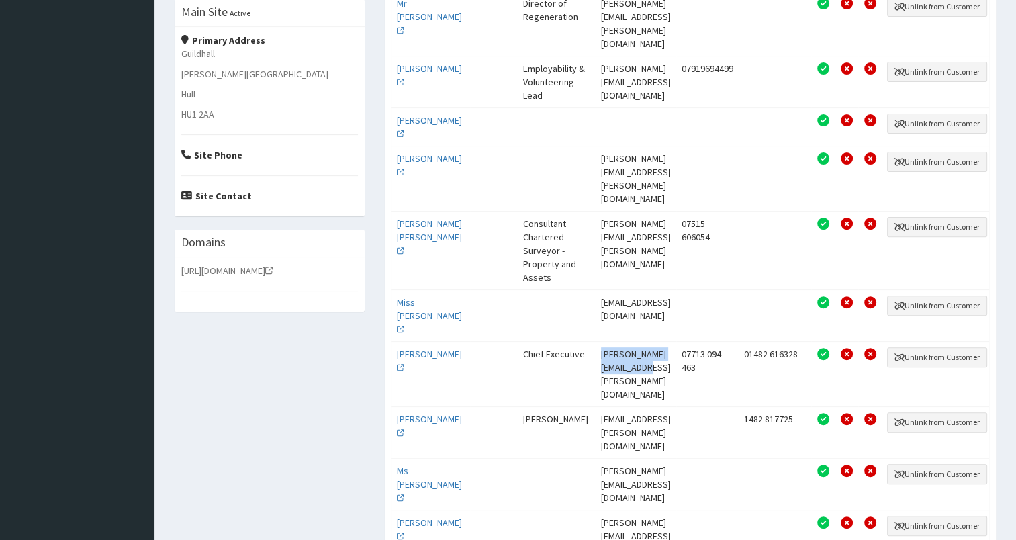
drag, startPoint x: 681, startPoint y: 294, endPoint x: 580, endPoint y: 296, distance: 101.5
click at [596, 341] on td "matt.jukes@hullcc.gov.uk" at bounding box center [636, 373] width 81 height 65
copy td "matt.jukes@hullcc.gov.uk"
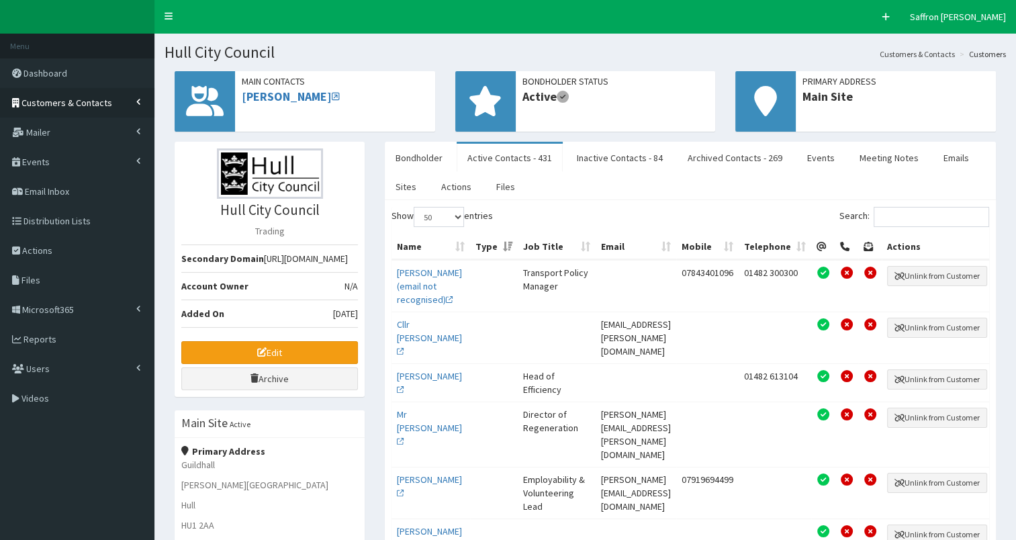
click at [105, 101] on span "Customers & Contacts" at bounding box center [66, 103] width 91 height 12
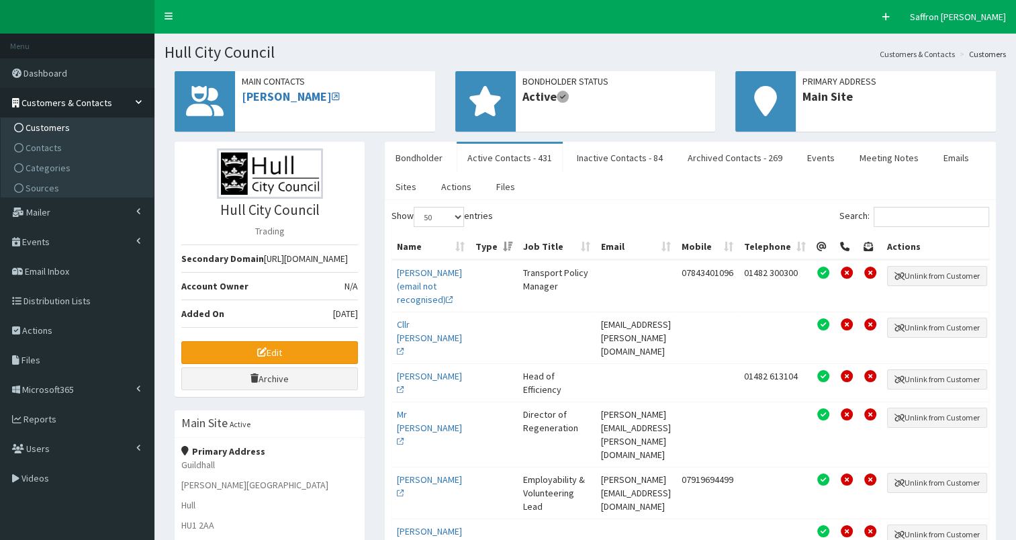
click at [56, 127] on span "Customers" at bounding box center [48, 128] width 44 height 12
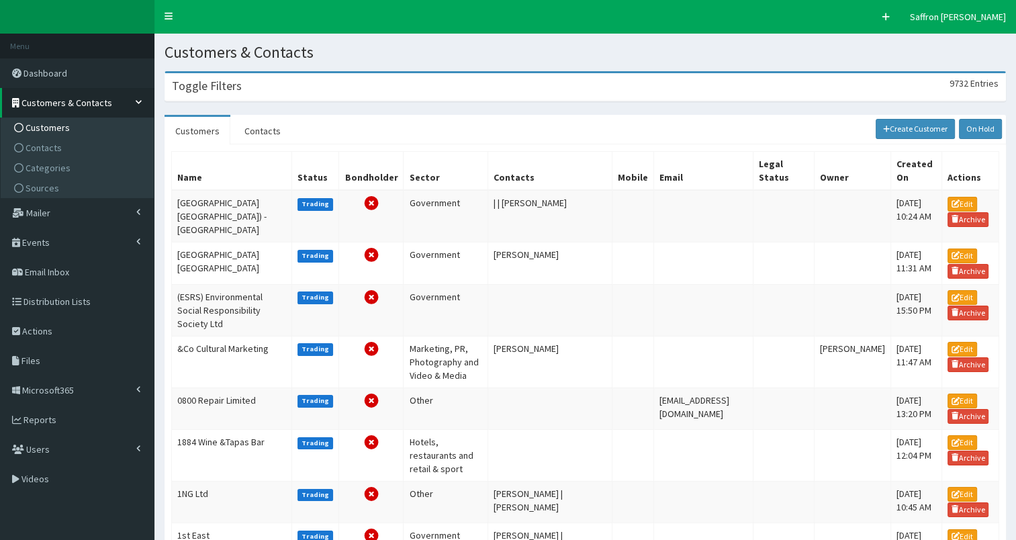
click at [383, 93] on div "Toggle Filters 9732 Entries" at bounding box center [585, 87] width 840 height 28
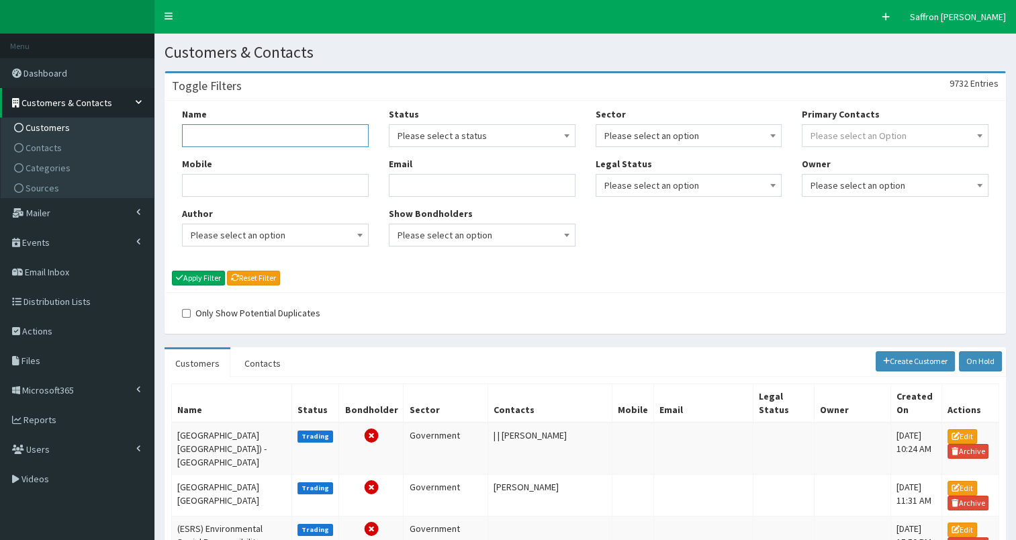
click at [358, 142] on input "Name" at bounding box center [275, 135] width 187 height 23
type input "[GEOGRAPHIC_DATA]"
click at [172, 271] on button "Apply Filter" at bounding box center [198, 278] width 53 height 15
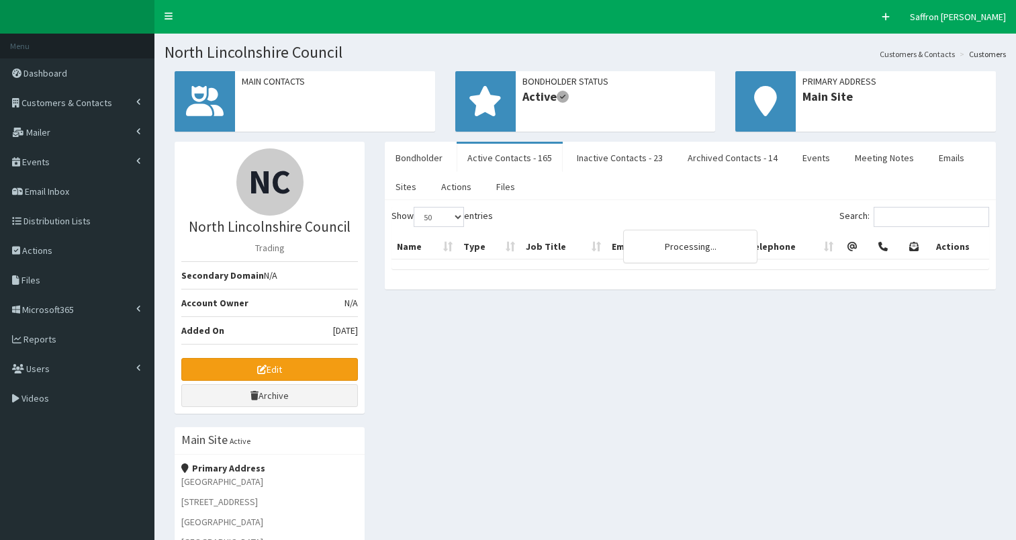
select select "50"
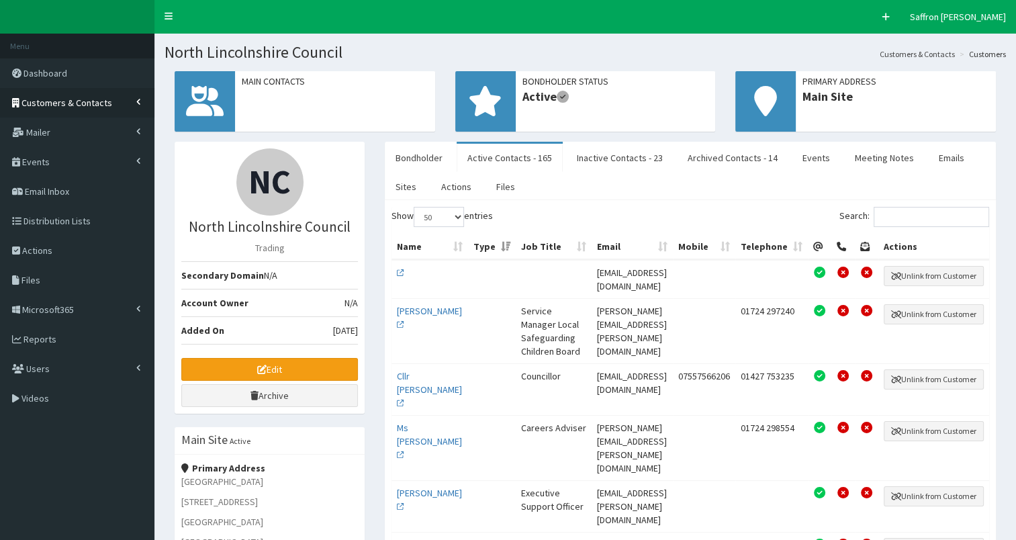
click at [85, 116] on link "Customers & Contacts" at bounding box center [77, 103] width 155 height 30
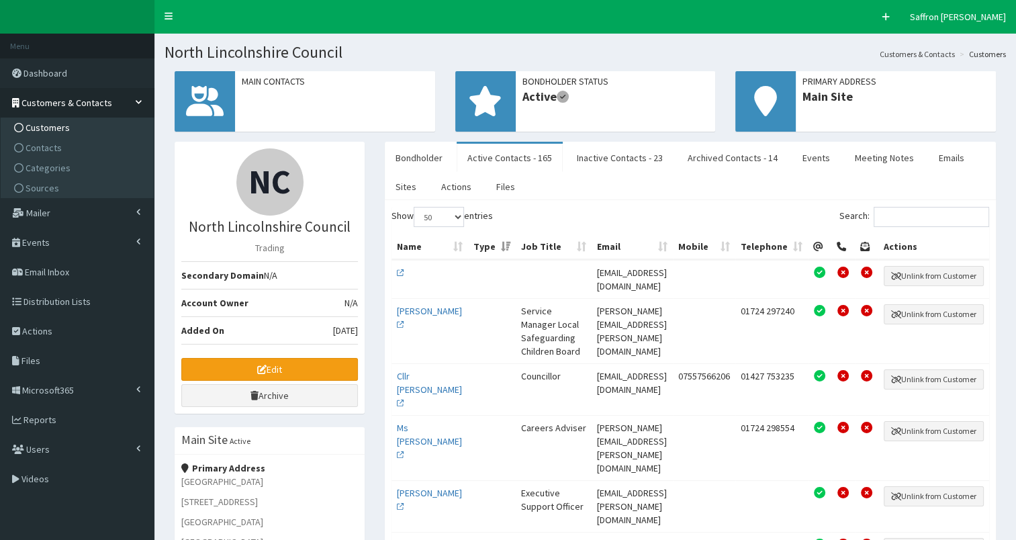
click at [57, 130] on span "Customers" at bounding box center [48, 128] width 44 height 12
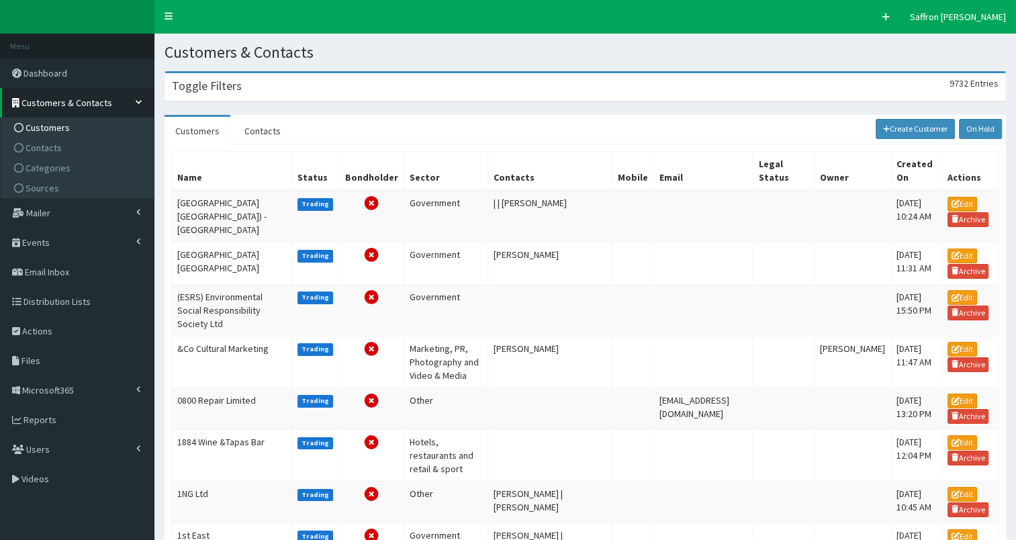
click at [310, 87] on div "Toggle Filters 9732 Entries" at bounding box center [585, 87] width 840 height 28
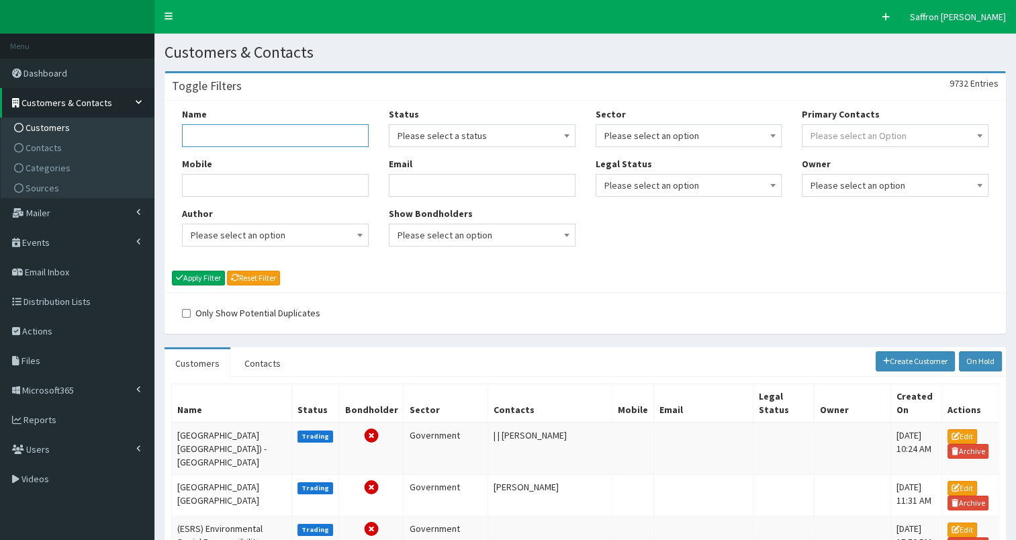
click at [291, 136] on input "Name" at bounding box center [275, 135] width 187 height 23
type input "[GEOGRAPHIC_DATA]"
click at [172, 271] on button "Apply Filter" at bounding box center [198, 278] width 53 height 15
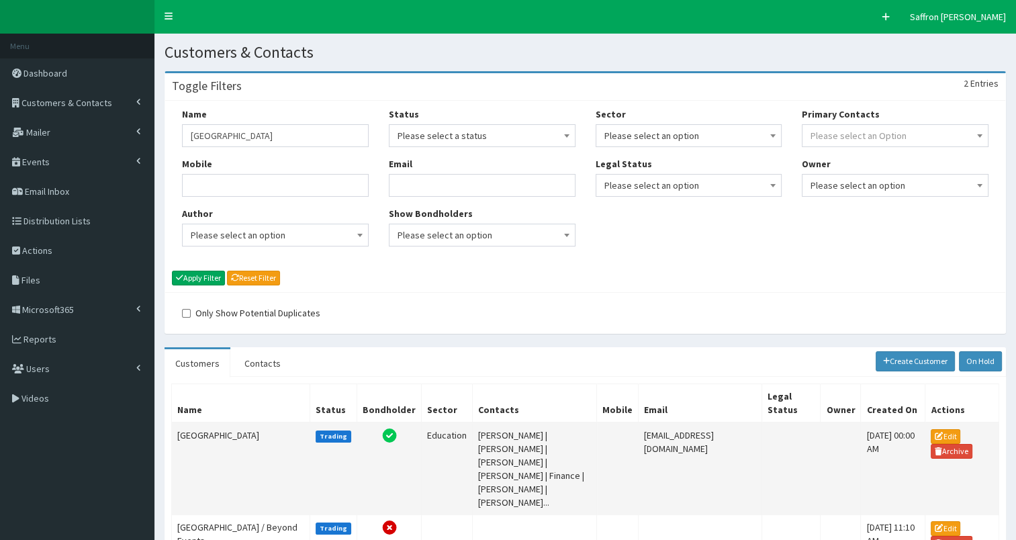
click at [234, 430] on td "[GEOGRAPHIC_DATA]" at bounding box center [241, 469] width 138 height 93
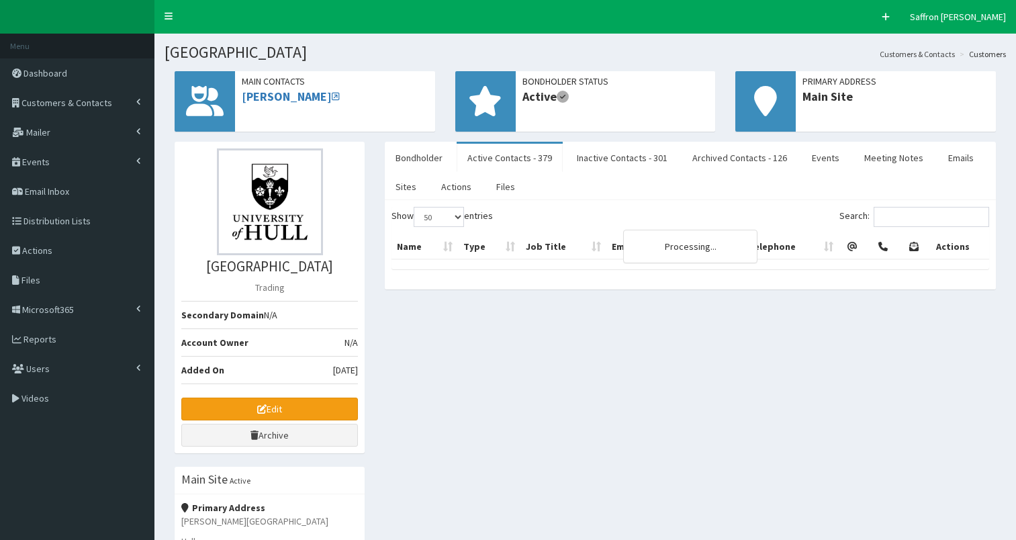
select select "50"
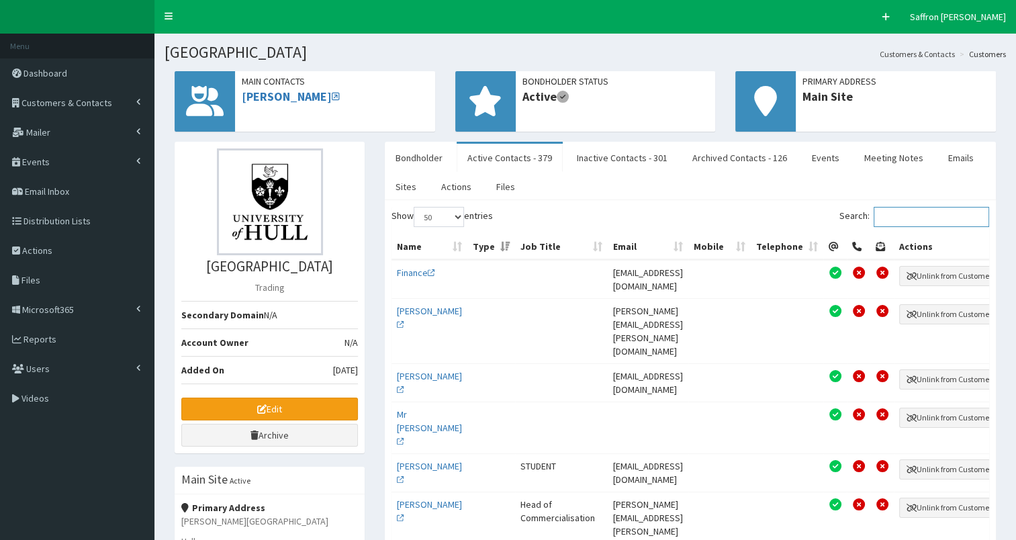
click at [910, 212] on input "Search:" at bounding box center [932, 217] width 116 height 20
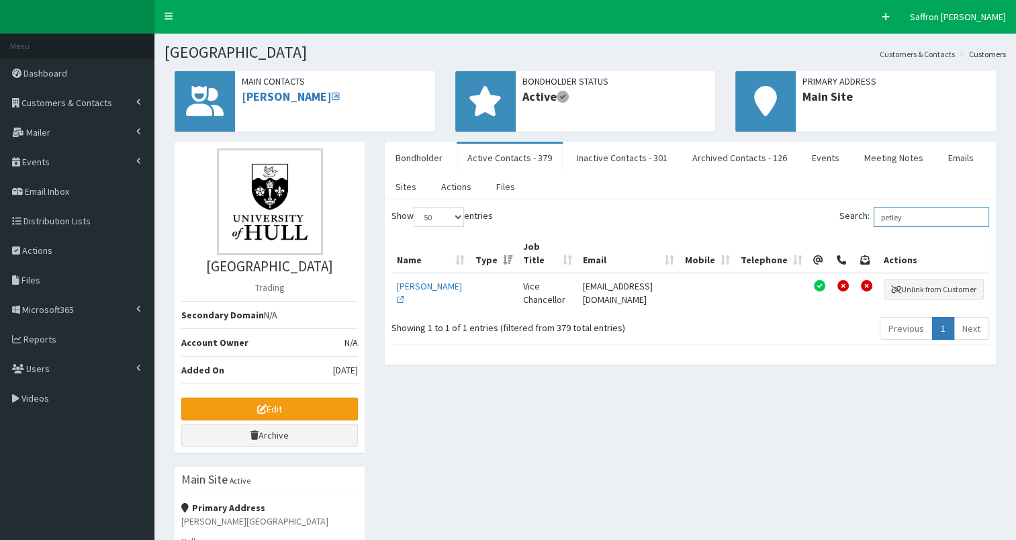
type input "petley"
drag, startPoint x: 679, startPoint y: 269, endPoint x: 623, endPoint y: 271, distance: 55.8
click at [623, 273] on td "vc@hull.ac.uk" at bounding box center [628, 292] width 103 height 38
drag, startPoint x: 623, startPoint y: 271, endPoint x: 645, endPoint y: 271, distance: 22.2
copy td "vc@hull.ac.uk"
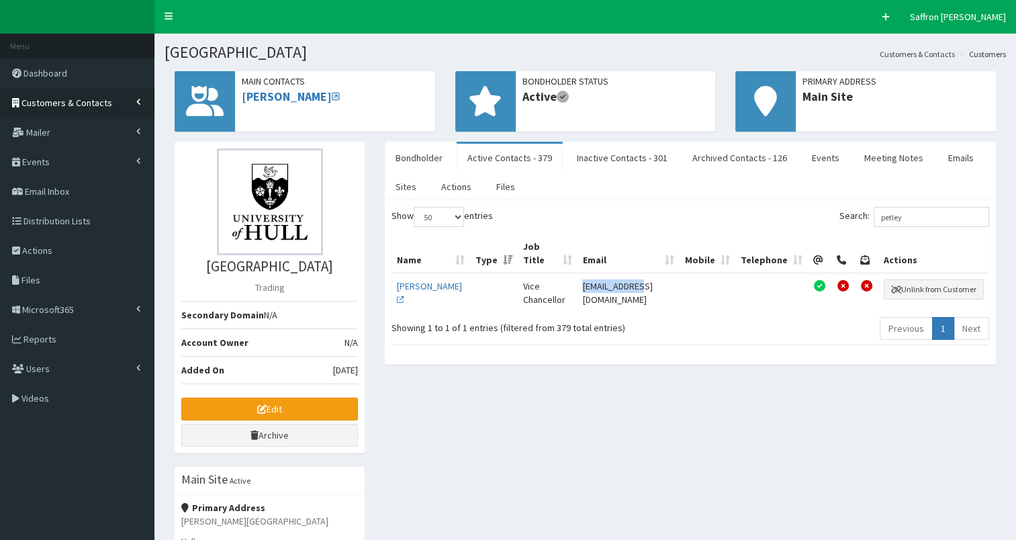
click at [64, 97] on span "Customers & Contacts" at bounding box center [66, 103] width 91 height 12
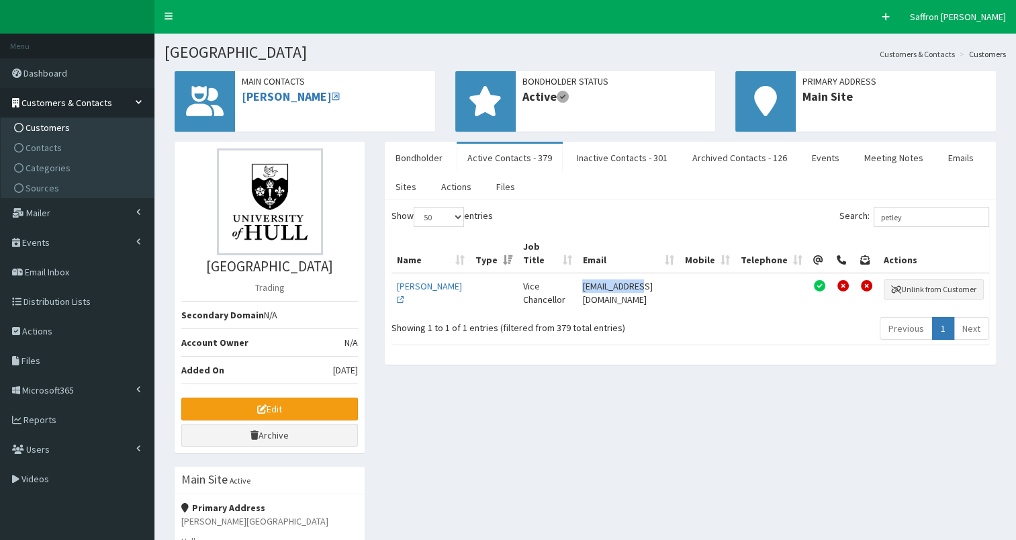
click at [58, 118] on link "Customers" at bounding box center [79, 128] width 150 height 20
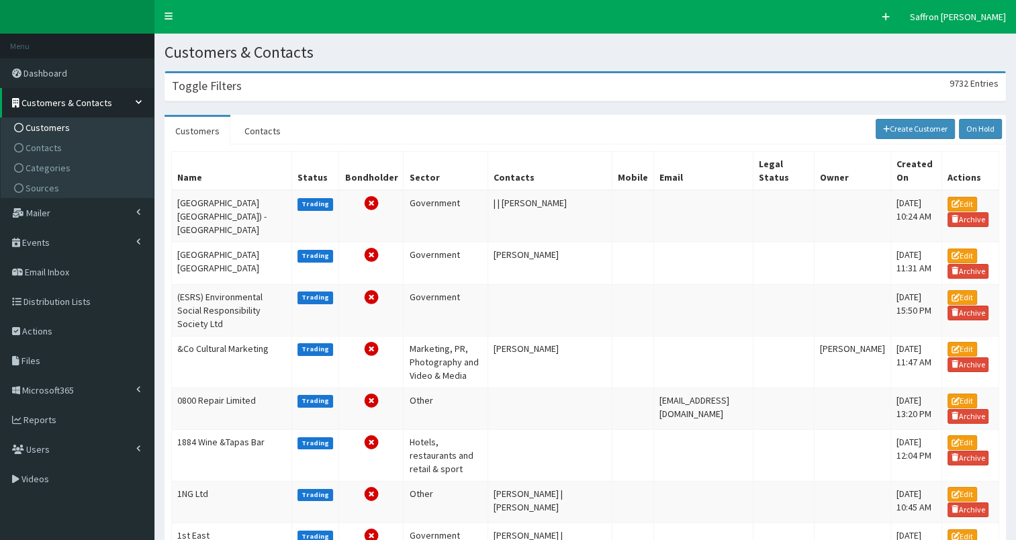
click at [279, 85] on div "Toggle Filters 9732 Entries" at bounding box center [585, 87] width 840 height 28
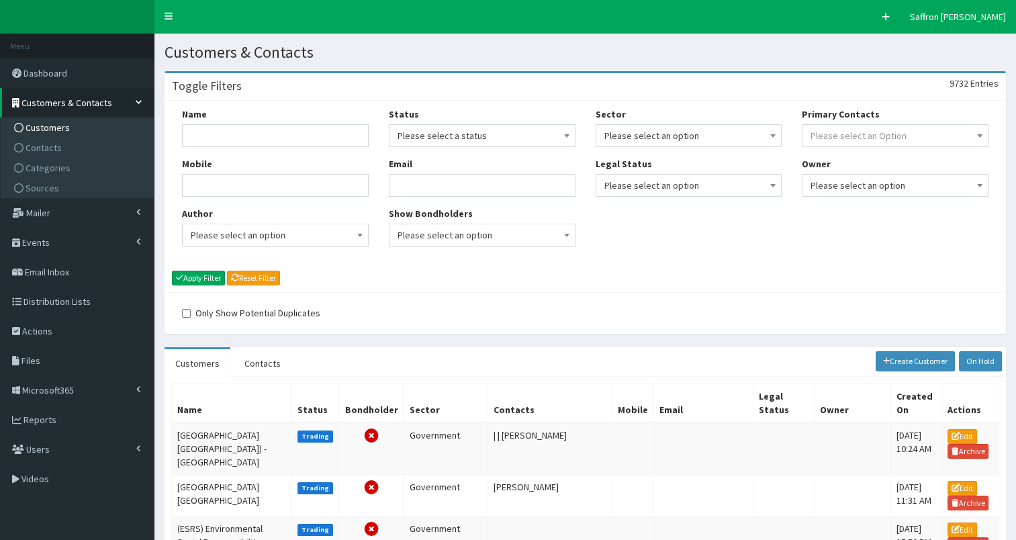
click at [270, 118] on div "Name" at bounding box center [275, 127] width 187 height 40
click at [267, 130] on input "Name" at bounding box center [275, 135] width 187 height 23
type input "reckitt"
click at [172, 271] on button "Apply Filter" at bounding box center [198, 278] width 53 height 15
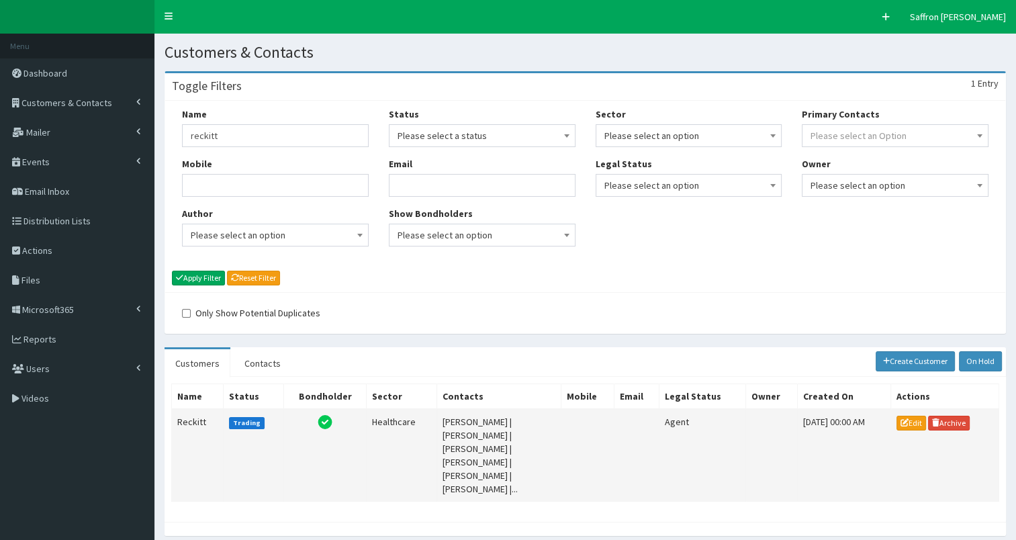
click at [193, 419] on td "Reckitt" at bounding box center [198, 455] width 52 height 93
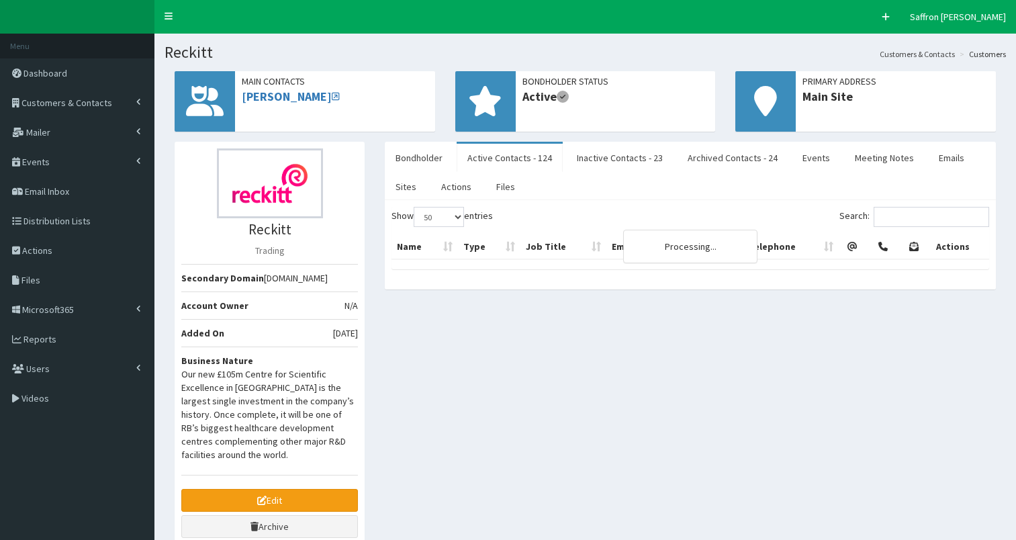
select select "50"
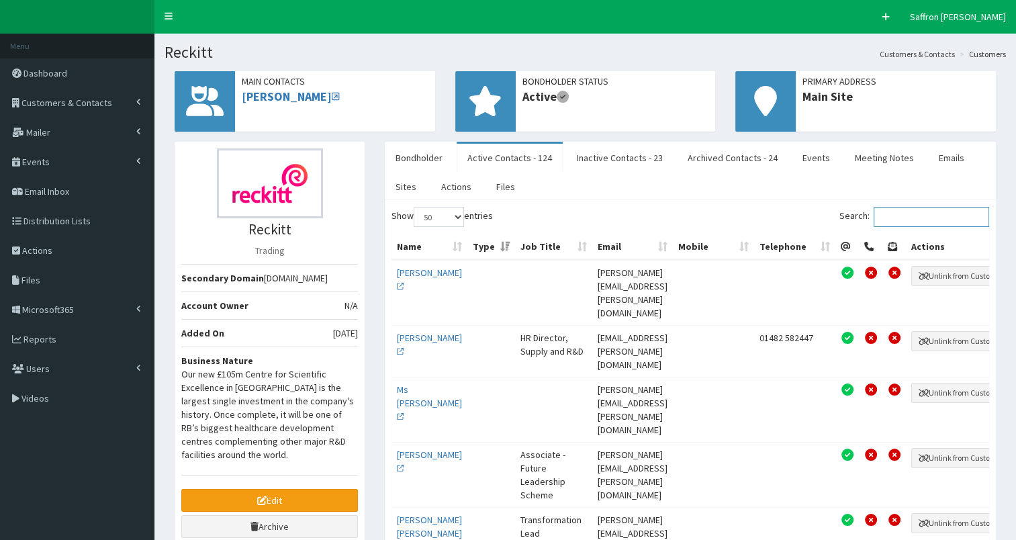
click at [916, 213] on input "Search:" at bounding box center [932, 217] width 116 height 20
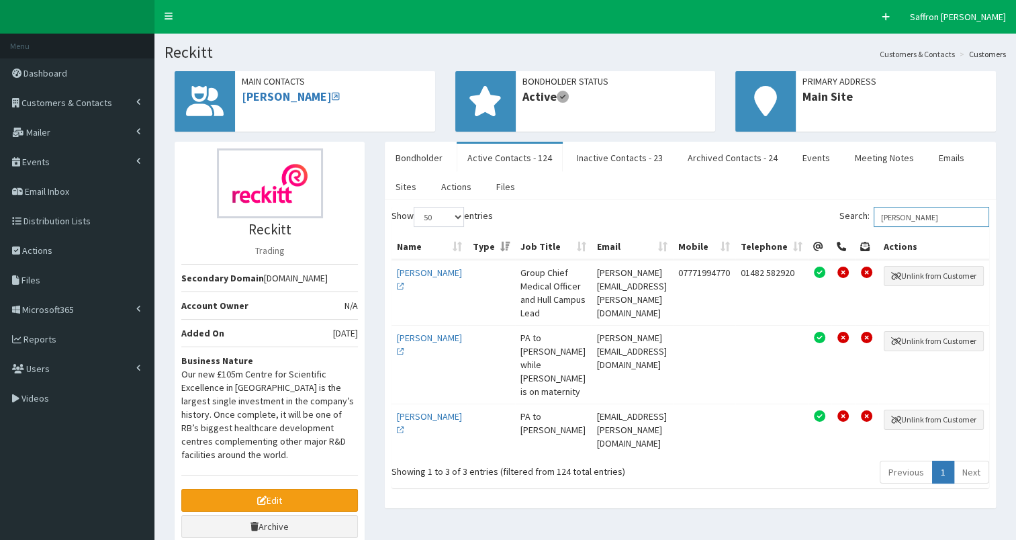
type input "bruce"
drag, startPoint x: 680, startPoint y: 270, endPoint x: 567, endPoint y: 269, distance: 112.9
click at [592, 269] on td "bruce.charlesworth@rb.com" at bounding box center [632, 292] width 81 height 65
drag, startPoint x: 567, startPoint y: 269, endPoint x: 602, endPoint y: 277, distance: 35.9
copy td "bruce.charlesworth@rb.com"
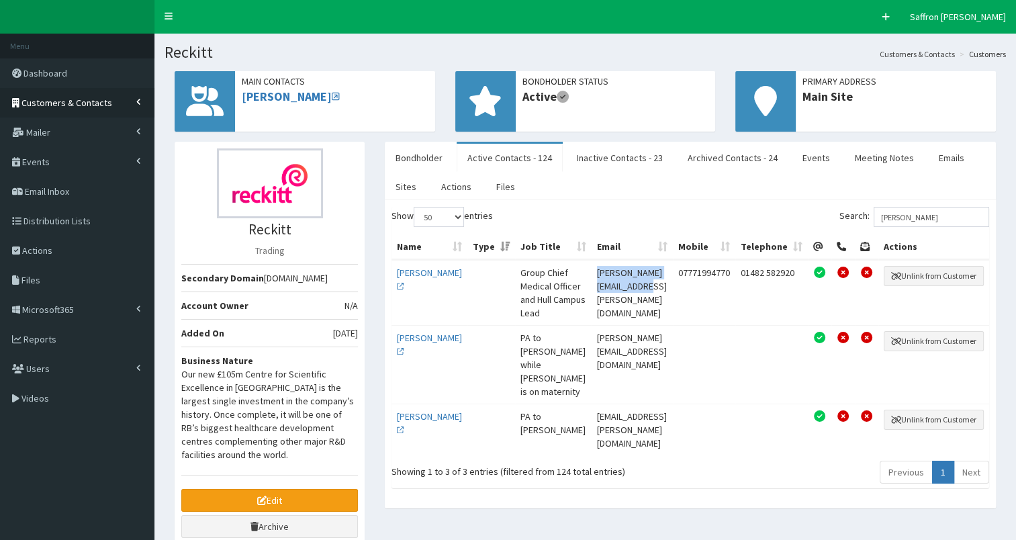
click at [86, 97] on span "Customers & Contacts" at bounding box center [66, 103] width 91 height 12
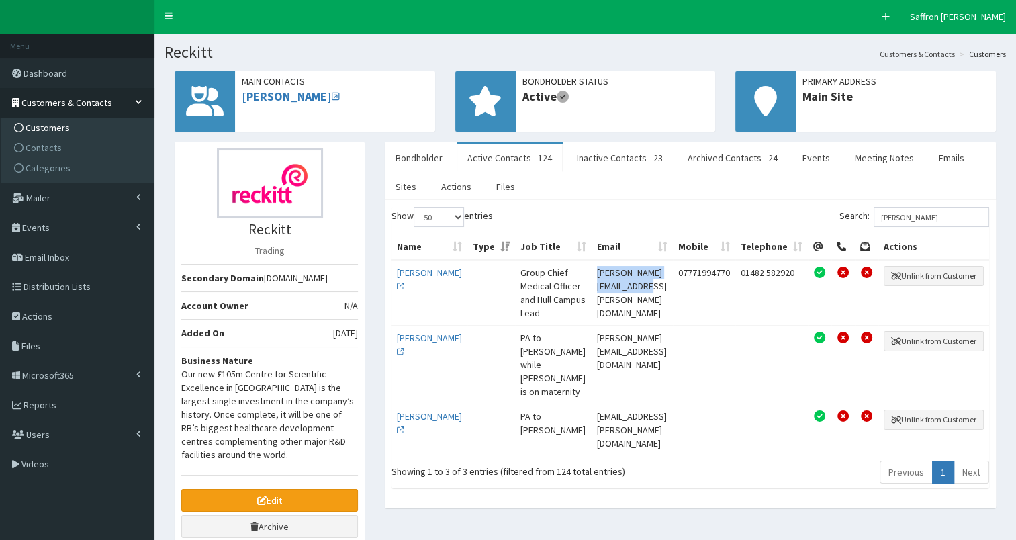
click at [39, 127] on span "Customers" at bounding box center [48, 128] width 44 height 12
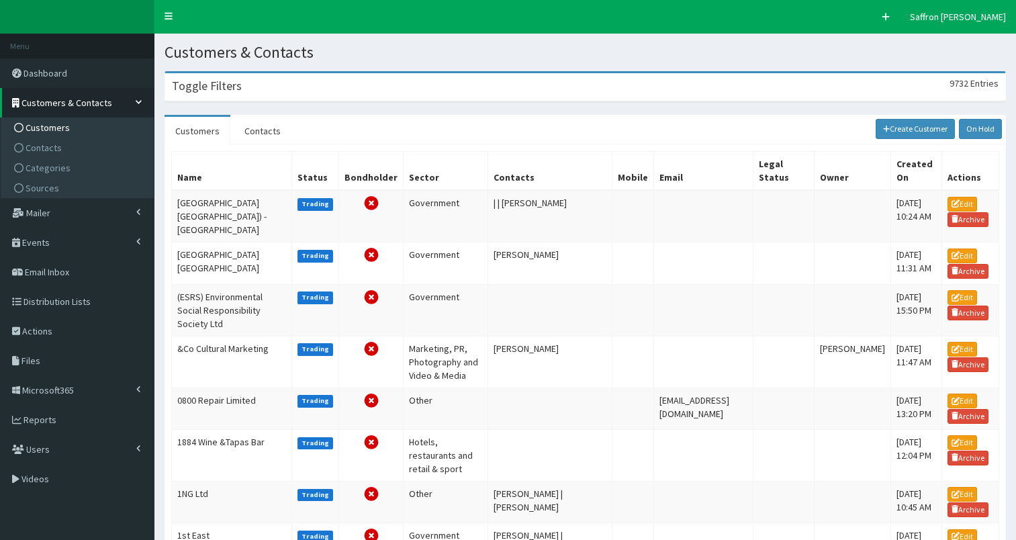
click at [255, 89] on div "Toggle Filters 9732 Entries" at bounding box center [585, 87] width 840 height 28
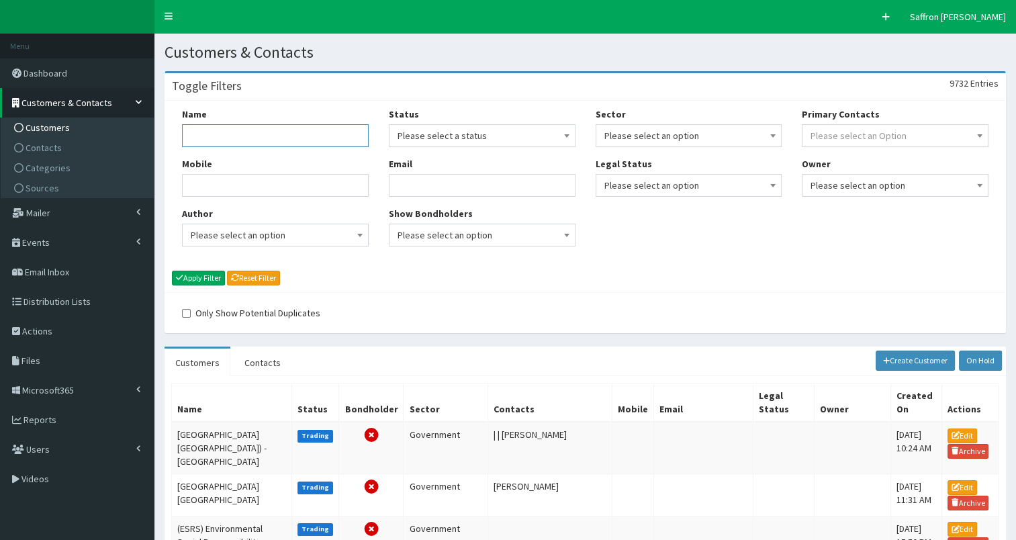
click at [243, 136] on input "Name" at bounding box center [275, 135] width 187 height 23
type input "drax"
click at [172, 271] on button "Apply Filter" at bounding box center [198, 278] width 53 height 15
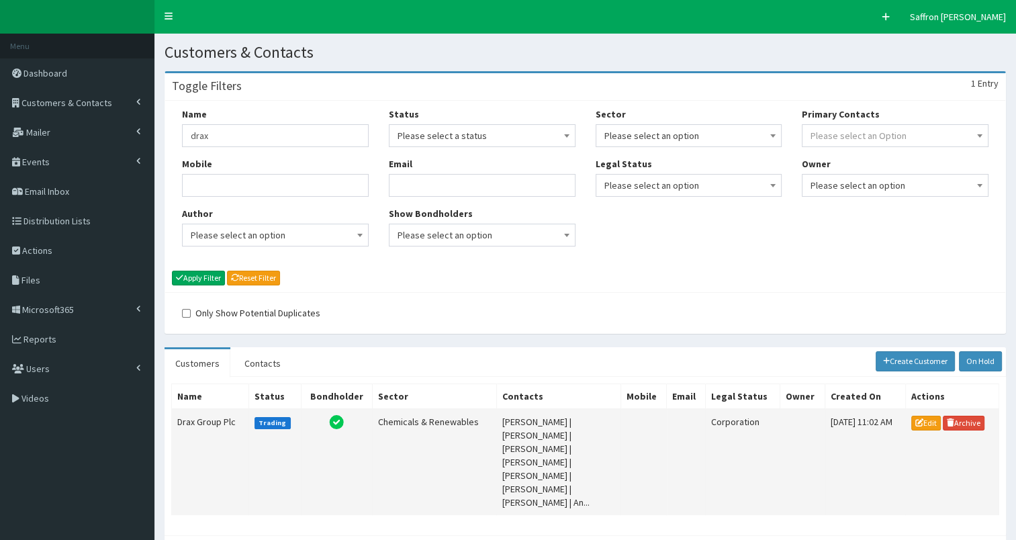
click at [230, 409] on td "Drax Group Plc" at bounding box center [210, 462] width 77 height 106
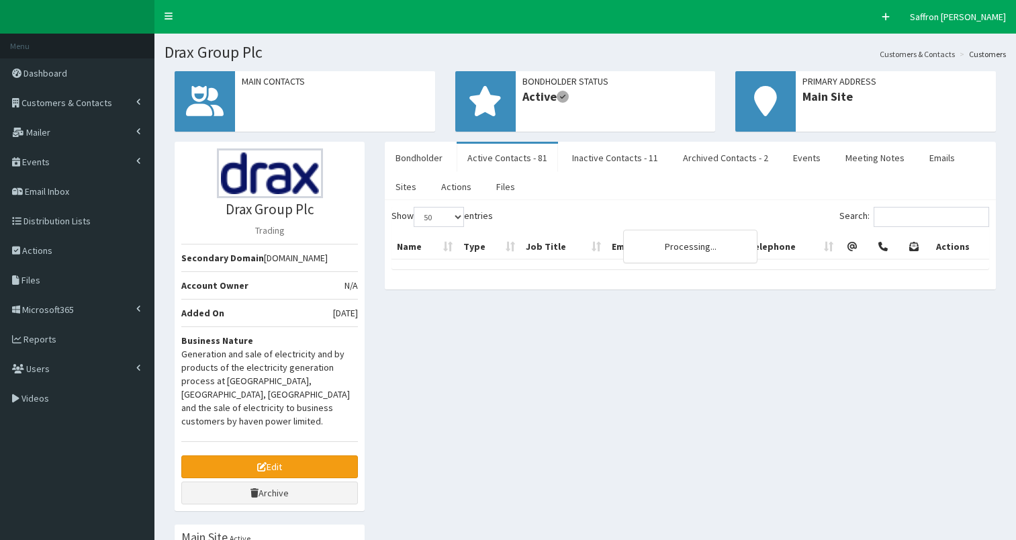
select select "50"
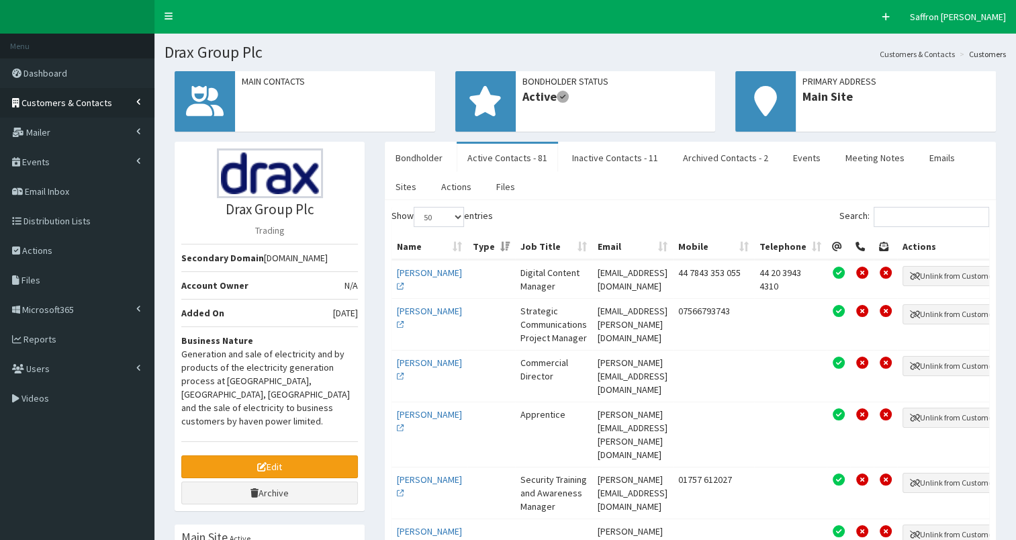
click at [110, 102] on link "Customers & Contacts" at bounding box center [77, 103] width 155 height 30
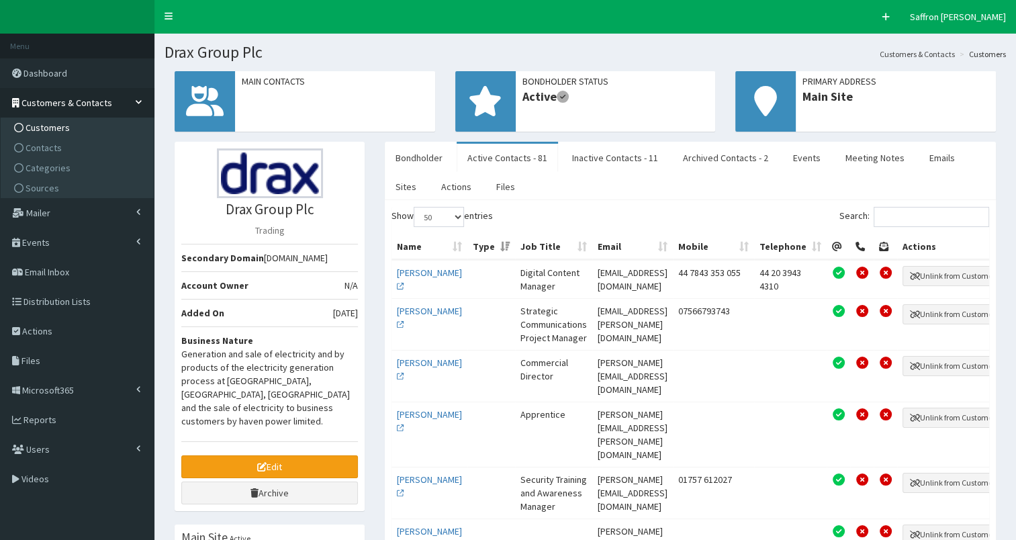
click at [56, 126] on span "Customers" at bounding box center [48, 128] width 44 height 12
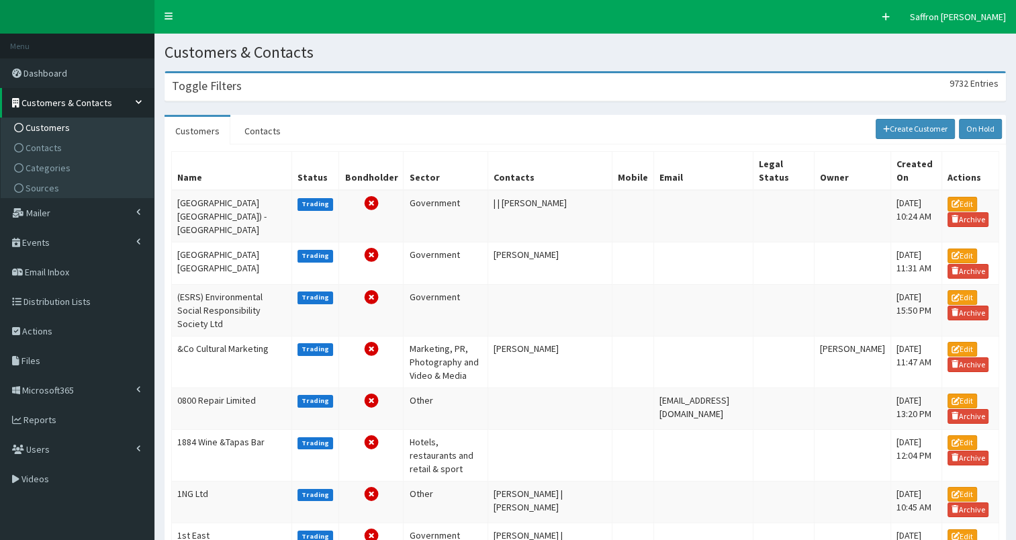
click at [277, 85] on div "Toggle Filters 9732 Entries" at bounding box center [585, 87] width 840 height 28
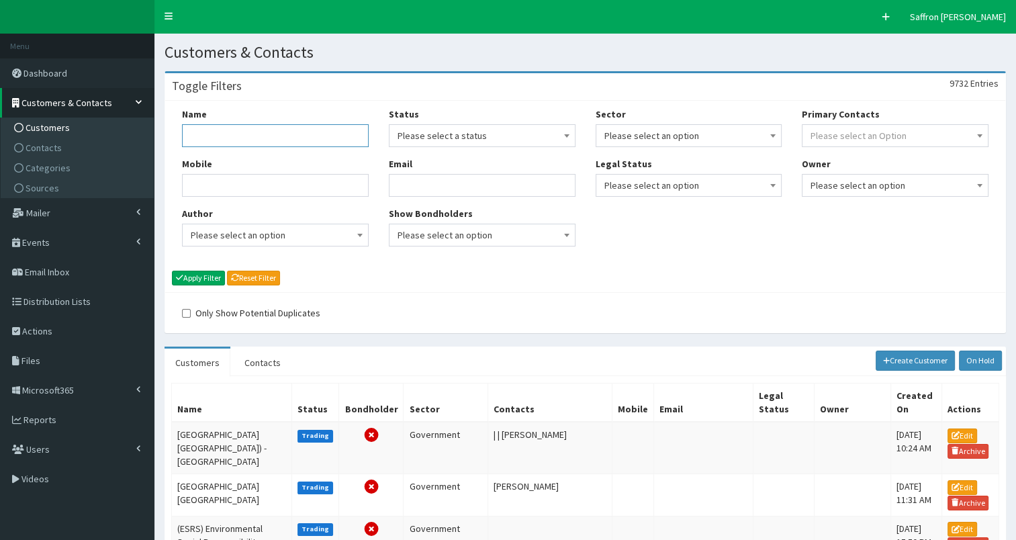
click at [283, 134] on input "Name" at bounding box center [275, 135] width 187 height 23
type input "[PERSON_NAME]"
click at [172, 271] on button "Apply Filter" at bounding box center [198, 278] width 53 height 15
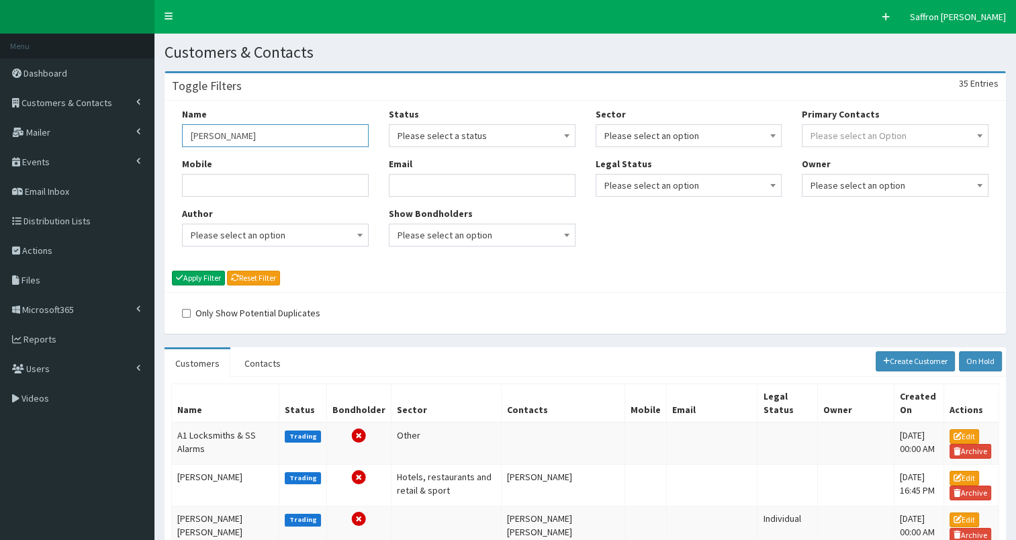
click at [283, 134] on input "[PERSON_NAME]" at bounding box center [275, 135] width 187 height 23
type input "[PERSON_NAME]+nephew"
click at [172, 271] on button "Apply Filter" at bounding box center [198, 278] width 53 height 15
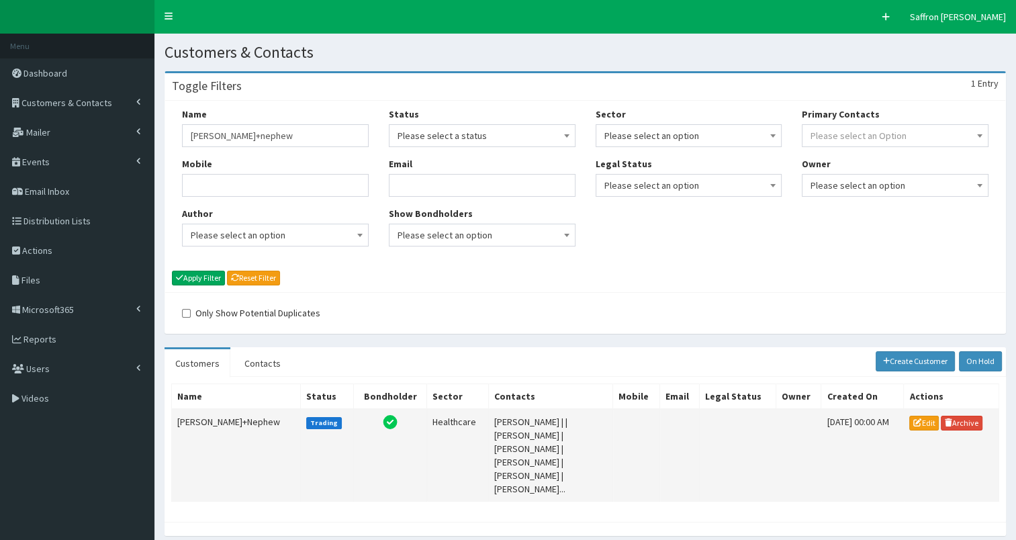
click at [230, 422] on td "Smith+Nephew" at bounding box center [236, 455] width 129 height 93
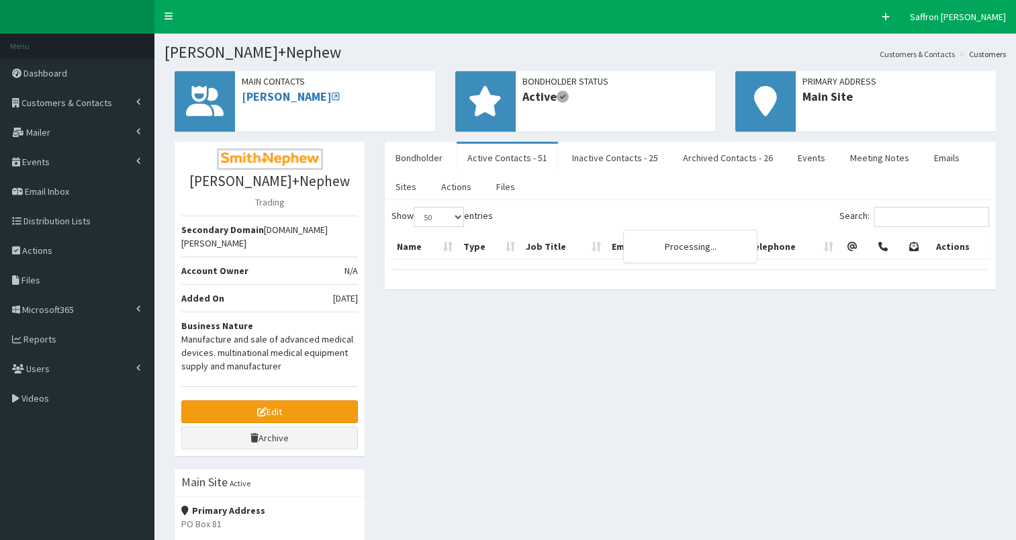
select select "50"
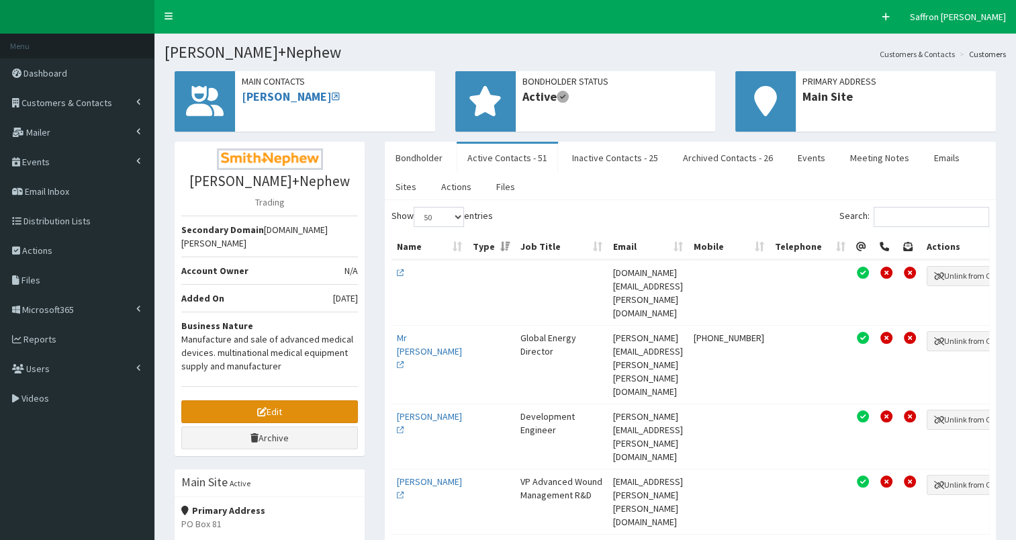
click at [264, 400] on link "Edit" at bounding box center [269, 411] width 177 height 23
click at [892, 210] on input "Search:" at bounding box center [932, 217] width 116 height 20
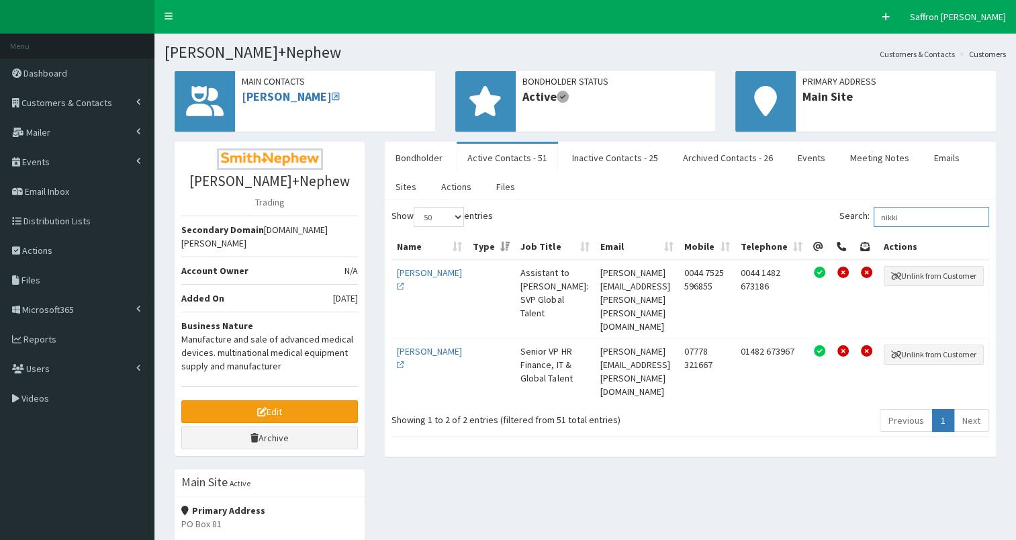
type input "nikki"
drag, startPoint x: 623, startPoint y: 337, endPoint x: 570, endPoint y: 323, distance: 54.7
click at [595, 339] on td "Nikki.West@smith-nephew.com" at bounding box center [637, 371] width 84 height 65
drag, startPoint x: 570, startPoint y: 323, endPoint x: 589, endPoint y: 327, distance: 18.6
copy td "Nikki.West@smith-nephew.com"
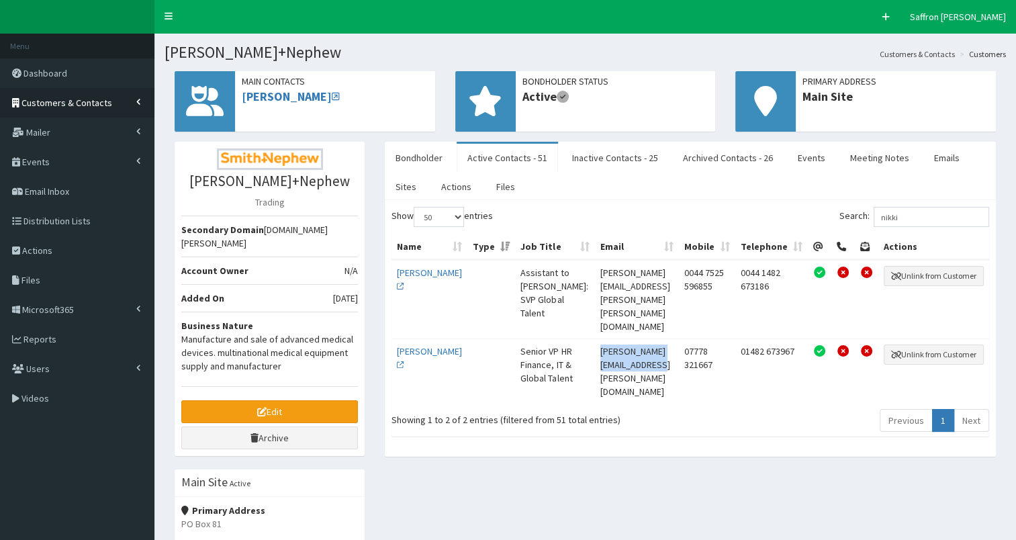
click at [89, 102] on span "Customers & Contacts" at bounding box center [66, 103] width 91 height 12
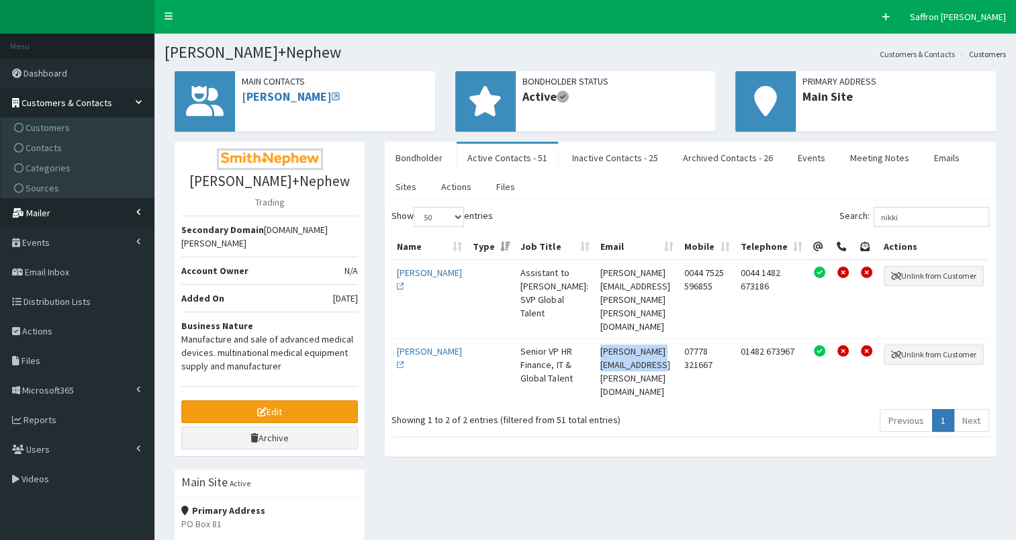
click at [50, 211] on link "Mailer" at bounding box center [77, 213] width 155 height 30
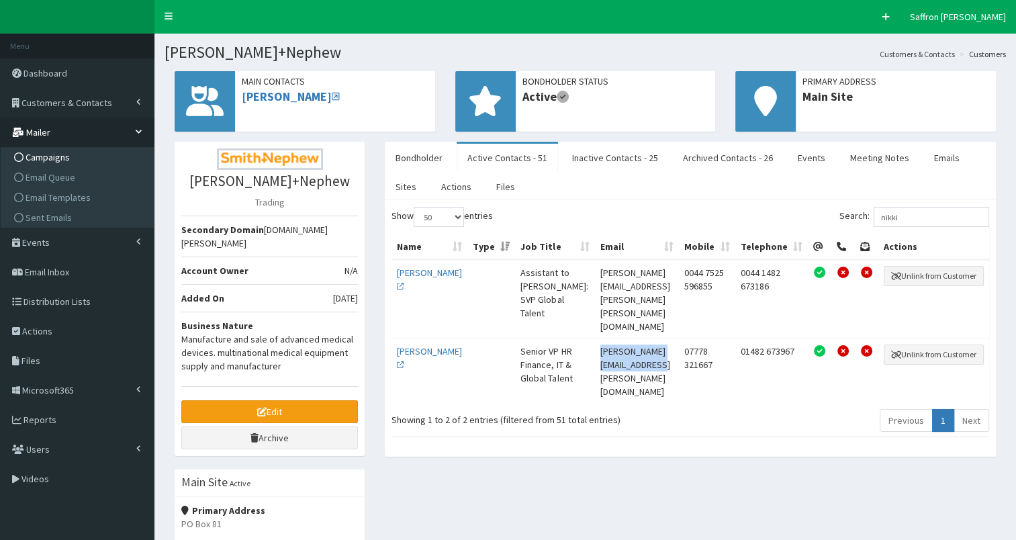
click at [49, 152] on span "Campaigns" at bounding box center [48, 157] width 44 height 12
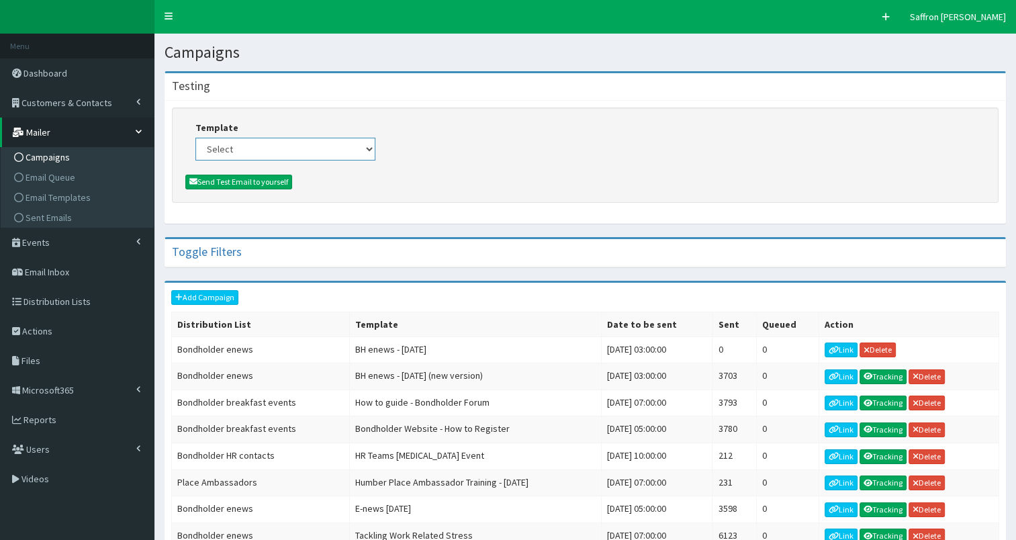
click at [346, 156] on select "Select (Bondholders) Next Generation Event #2: Behind the Scenes @ Paragon Arca…" at bounding box center [286, 149] width 180 height 23
select select "438"
click at [196, 138] on select "Select (Bondholders) Next Generation Event #2: Behind the Scenes @ Paragon Arca…" at bounding box center [286, 149] width 180 height 23
click at [273, 180] on button "Send Test Email to yourself" at bounding box center [238, 182] width 107 height 15
